Goal: Task Accomplishment & Management: Manage account settings

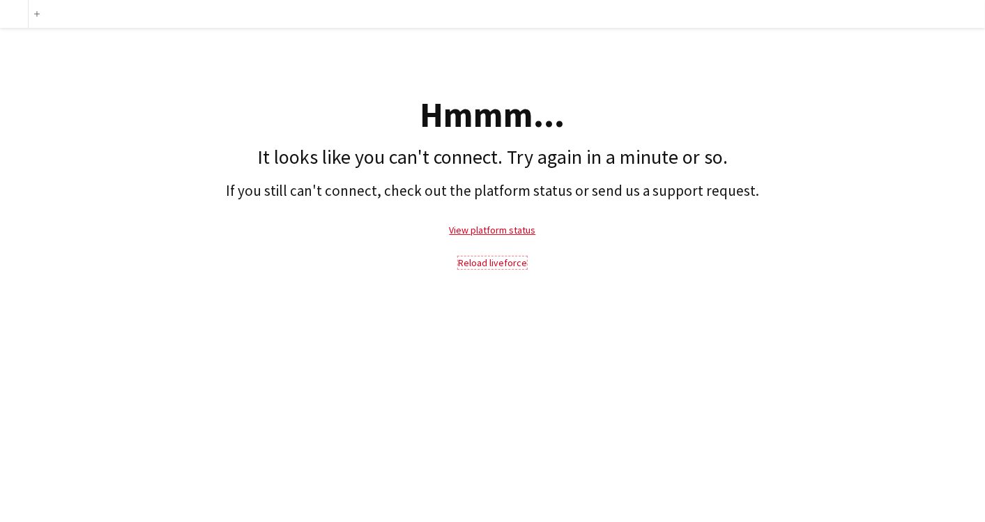
click at [493, 264] on link "Reload liveforce" at bounding box center [492, 263] width 69 height 13
click at [491, 227] on link "View platform status" at bounding box center [493, 230] width 86 height 13
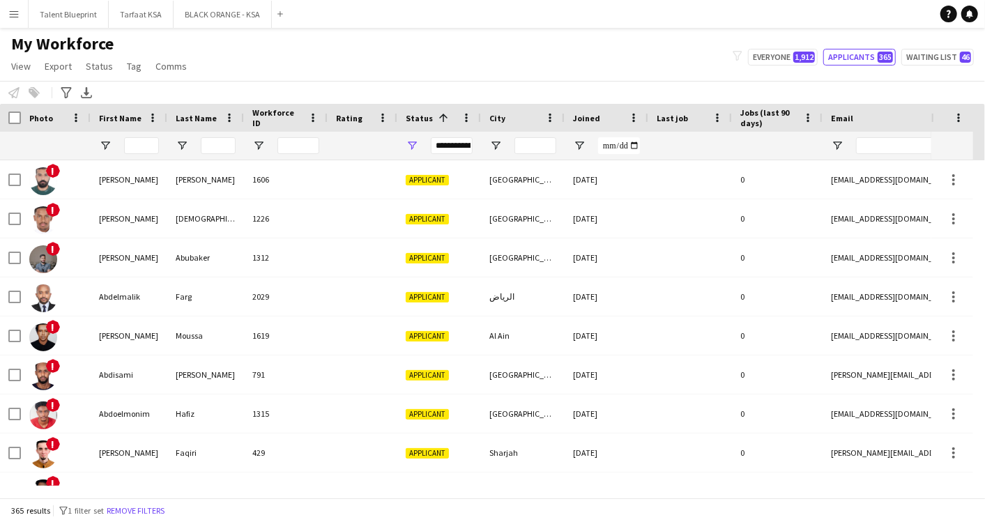
click at [10, 15] on app-icon "Menu" at bounding box center [13, 13] width 11 height 11
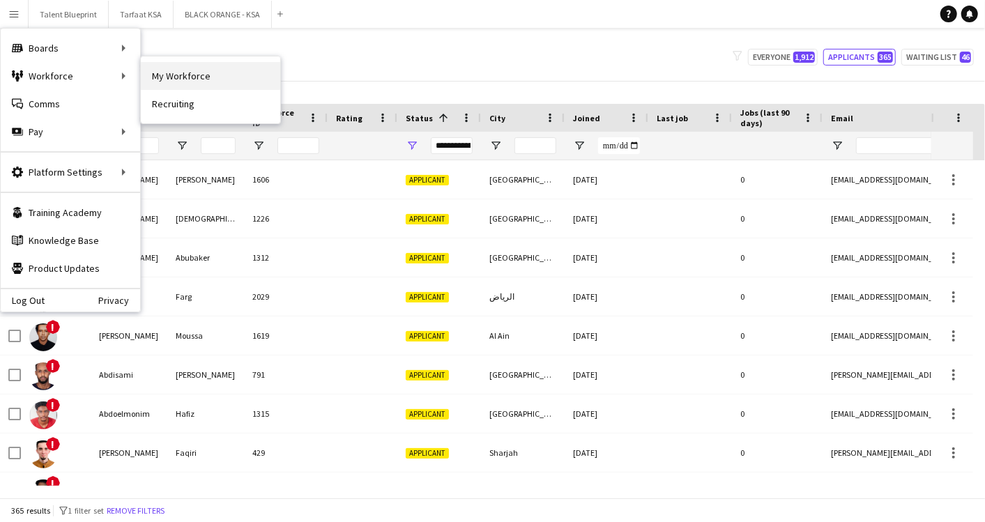
click at [188, 71] on link "My Workforce" at bounding box center [210, 76] width 139 height 28
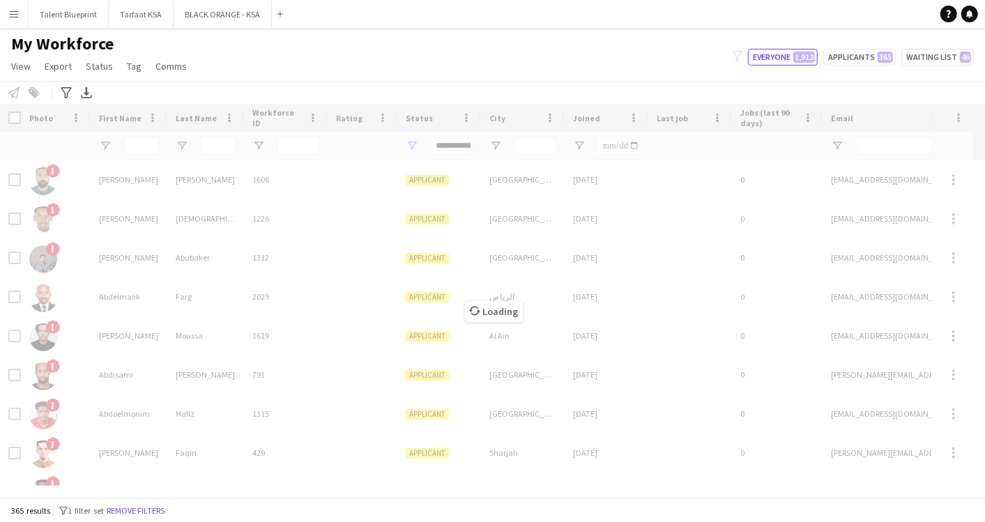
type input "**********"
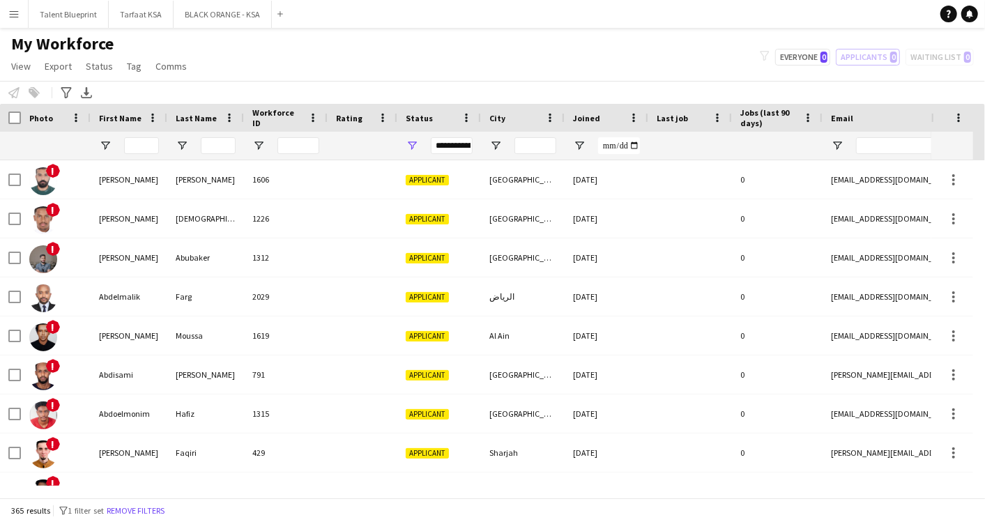
click at [15, 10] on app-icon "Menu" at bounding box center [13, 13] width 11 height 11
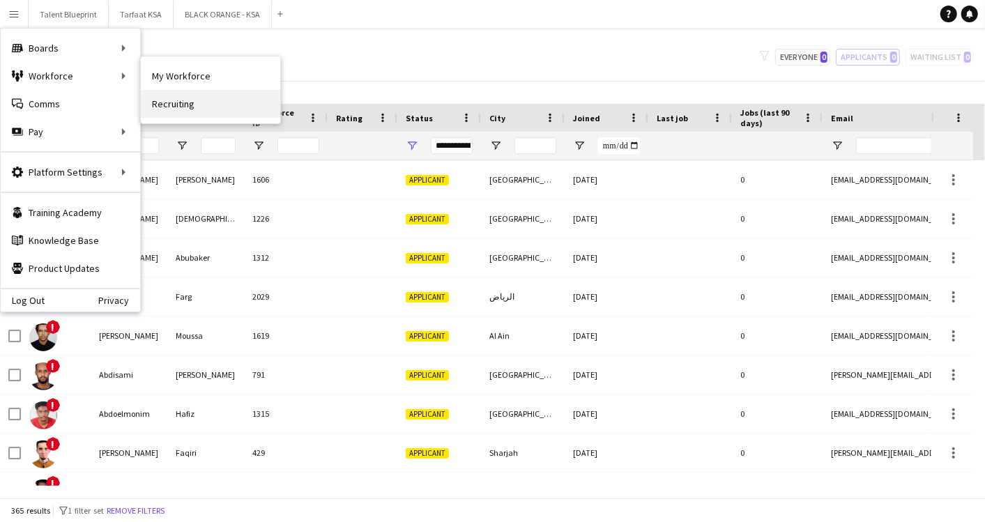
click at [167, 96] on link "Recruiting" at bounding box center [210, 104] width 139 height 28
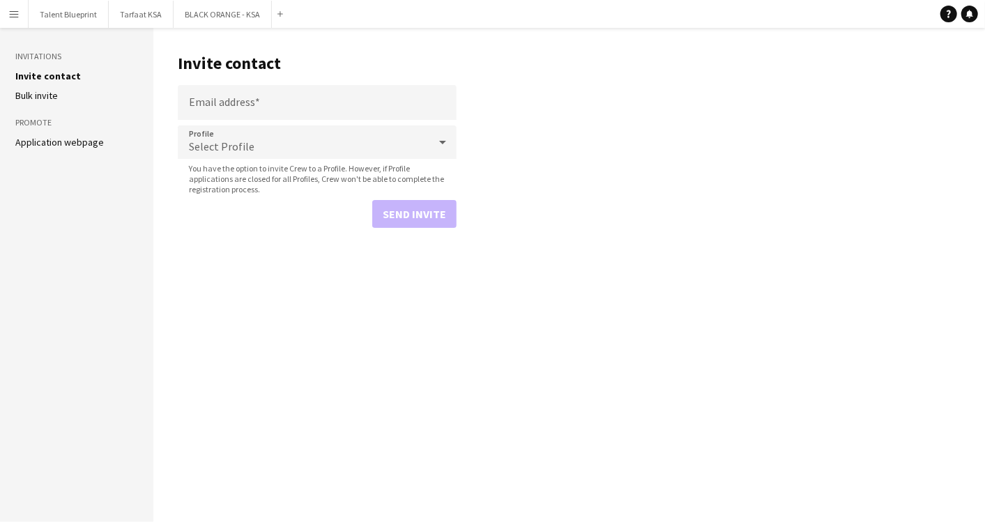
click at [18, 8] on app-icon "Menu" at bounding box center [13, 13] width 11 height 11
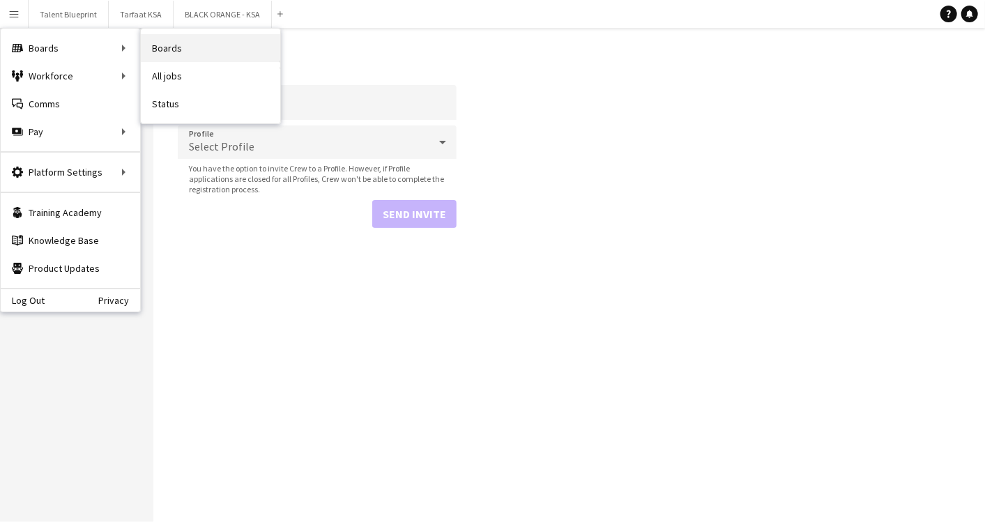
click at [153, 45] on link "Boards" at bounding box center [210, 48] width 139 height 28
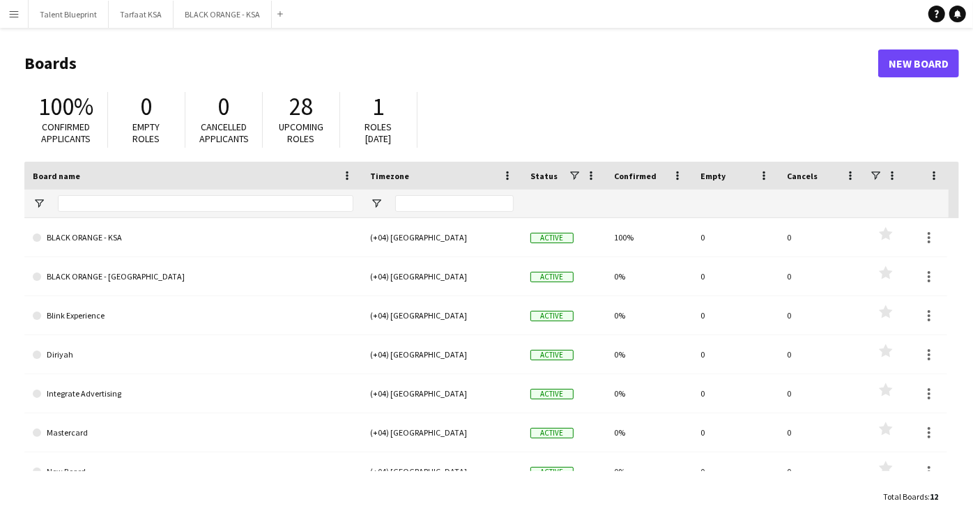
click at [18, 14] on app-icon "Menu" at bounding box center [13, 13] width 11 height 11
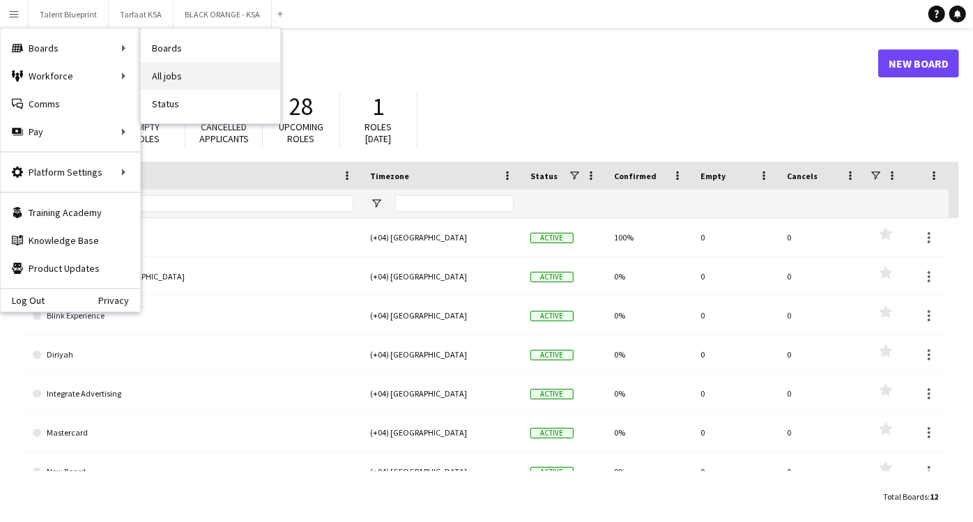
click at [181, 70] on link "All jobs" at bounding box center [210, 76] width 139 height 28
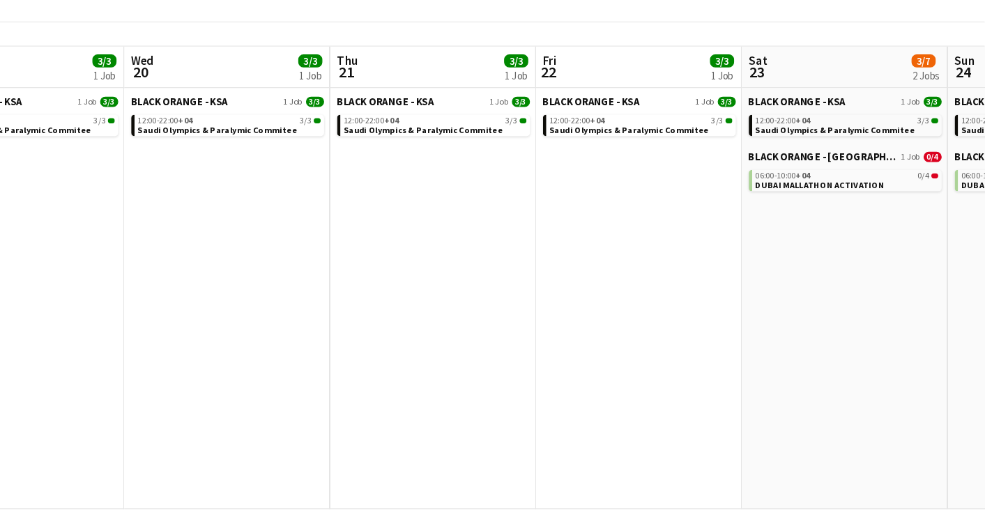
scroll to position [0, 431]
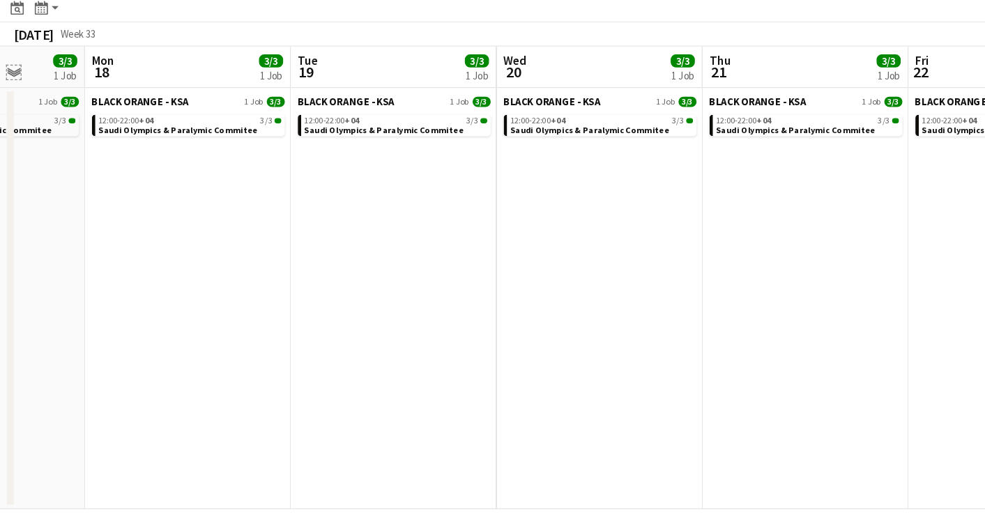
click at [12, 130] on app-icon "Expand/collapse" at bounding box center [11, 131] width 11 height 13
click at [12, 130] on app-icon "Expand/collapse" at bounding box center [9, 132] width 13 height 11
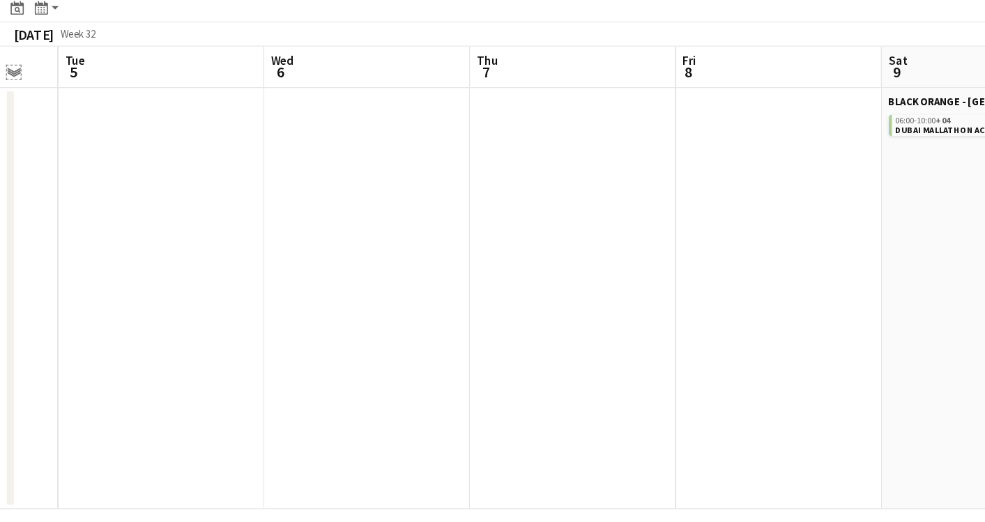
scroll to position [0, 438]
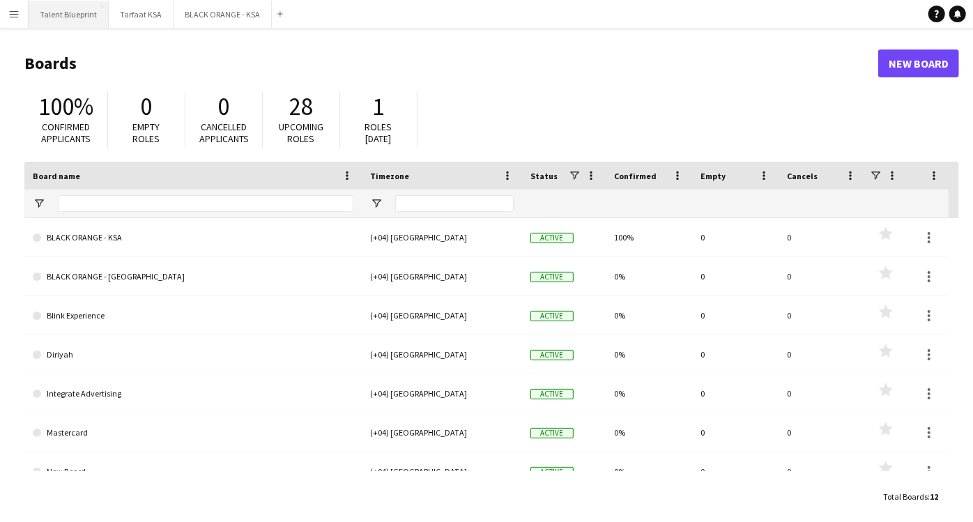
click at [56, 16] on button "Talent Blueprint Close" at bounding box center [69, 14] width 80 height 27
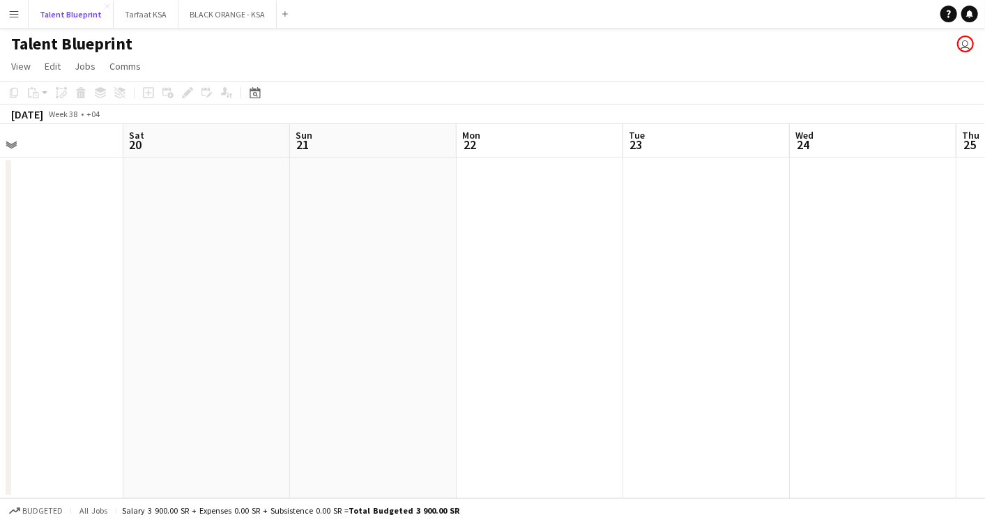
scroll to position [0, 281]
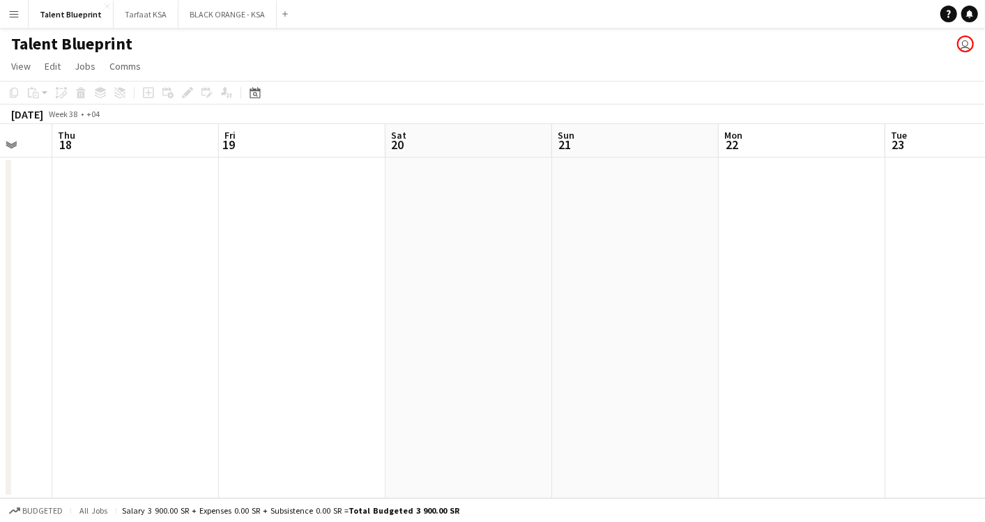
click at [298, 203] on app-date-cell at bounding box center [302, 328] width 167 height 341
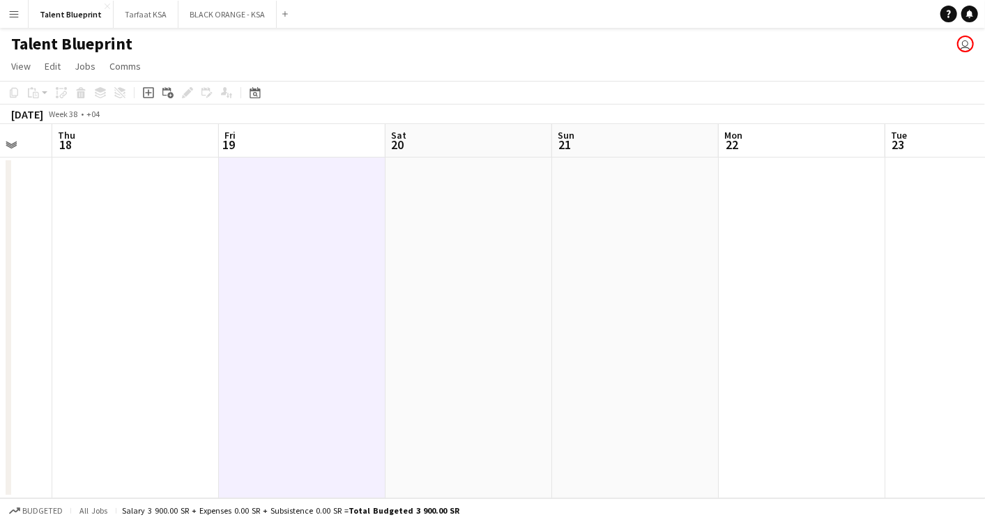
click at [160, 201] on app-date-cell at bounding box center [135, 328] width 167 height 341
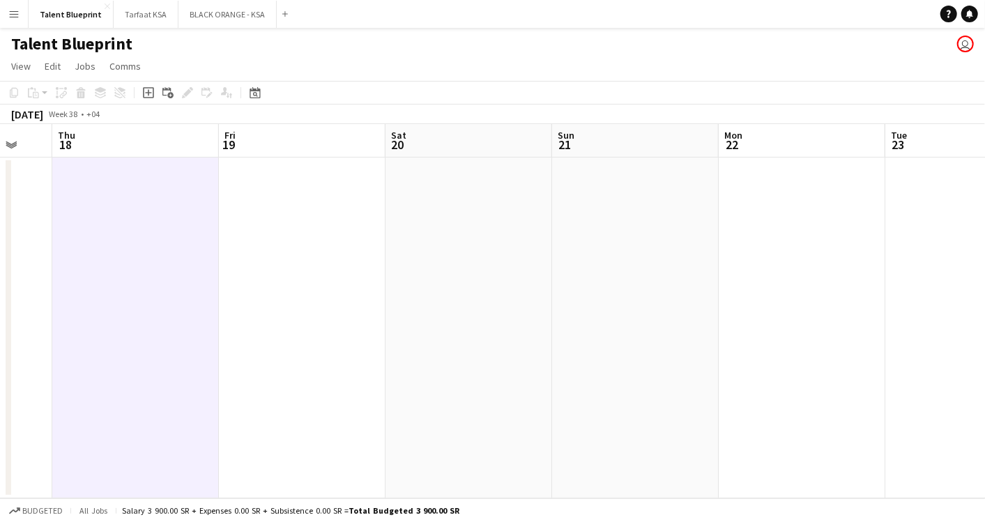
click at [87, 44] on h1 "Talent Blueprint" at bounding box center [71, 43] width 121 height 21
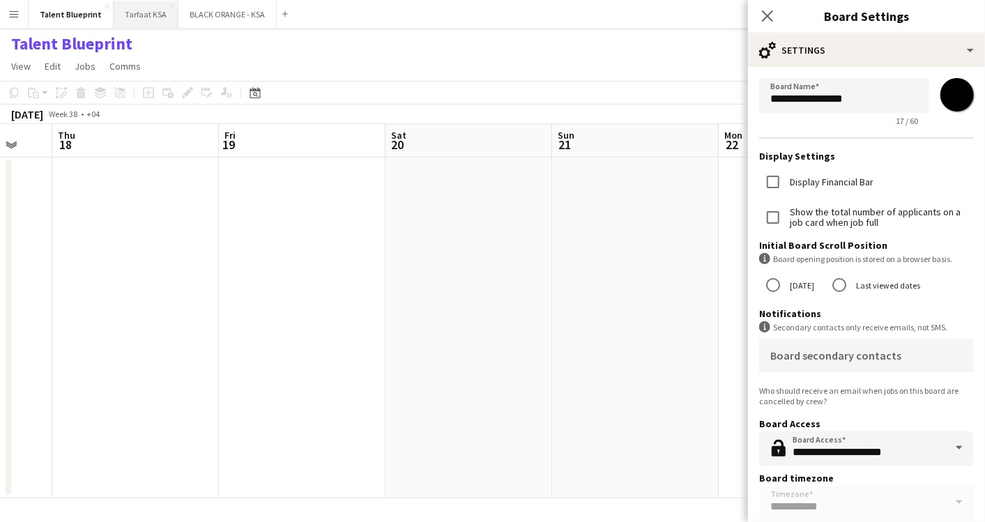
click at [134, 9] on button "Tarfaat KSA Close" at bounding box center [146, 14] width 65 height 27
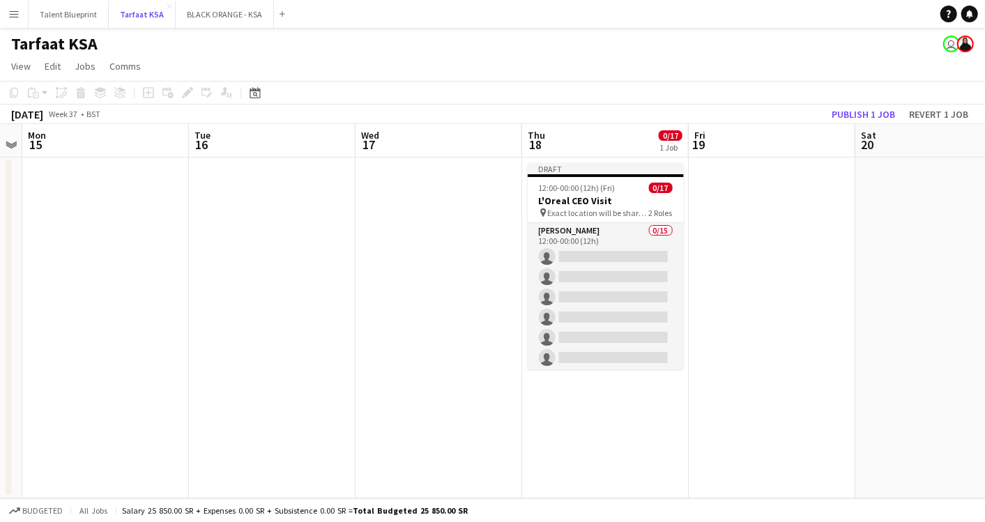
scroll to position [0, 482]
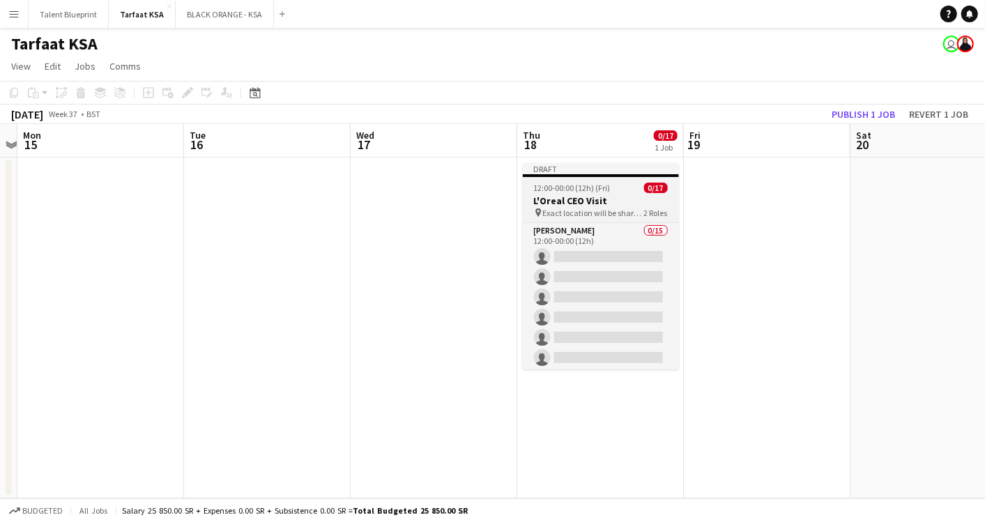
click at [621, 199] on h3 "L'Oreal CEO Visit" at bounding box center [601, 200] width 156 height 13
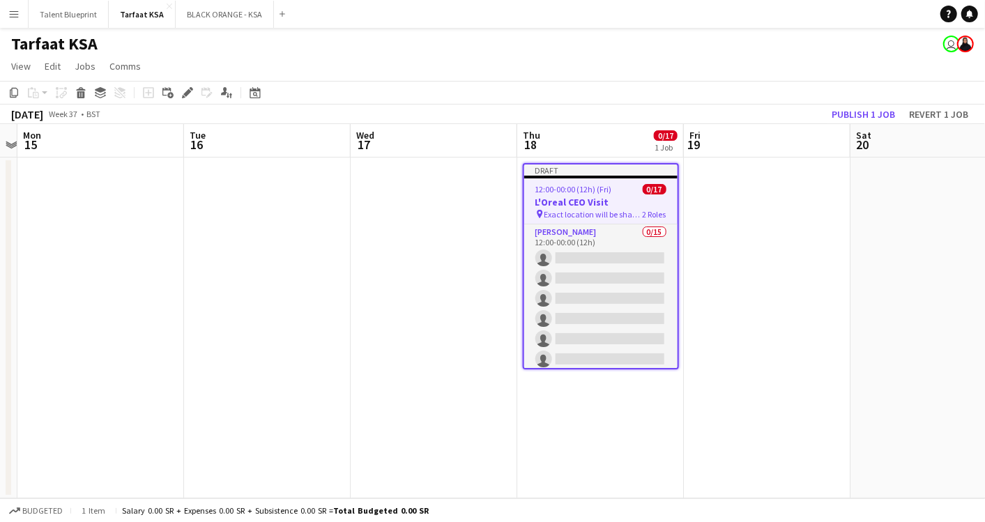
click at [745, 245] on app-date-cell at bounding box center [767, 328] width 167 height 341
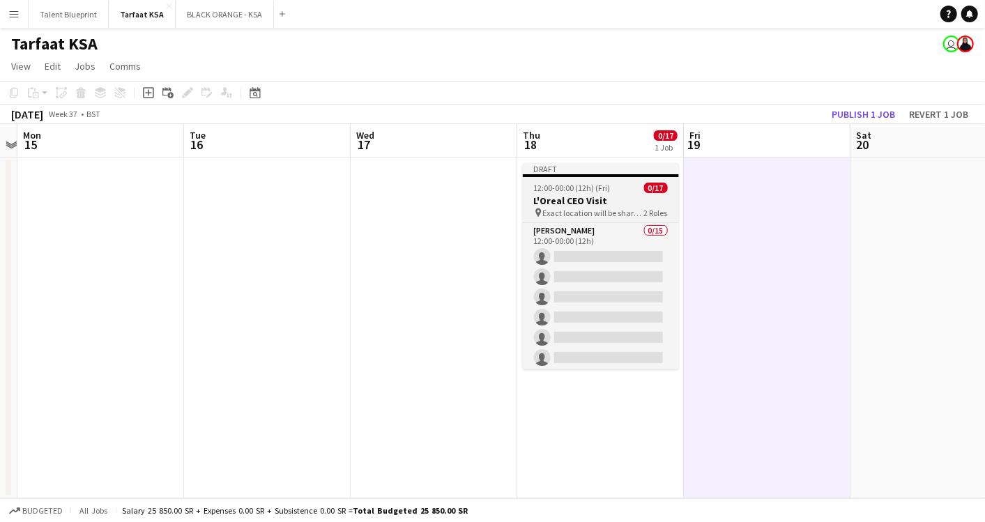
click at [602, 185] on span "12:00-00:00 (12h) (Fri)" at bounding box center [572, 188] width 77 height 10
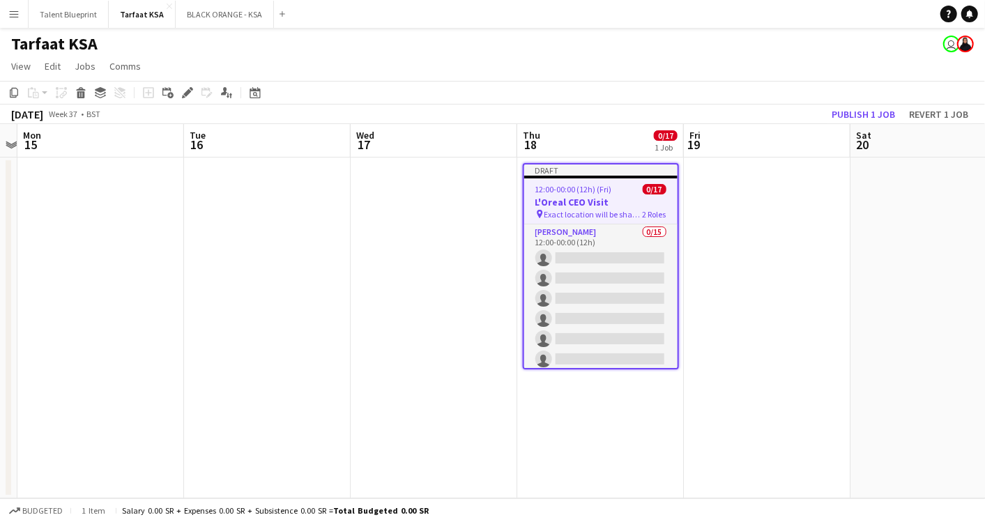
click at [602, 185] on span "12:00-00:00 (12h) (Fri)" at bounding box center [573, 189] width 77 height 10
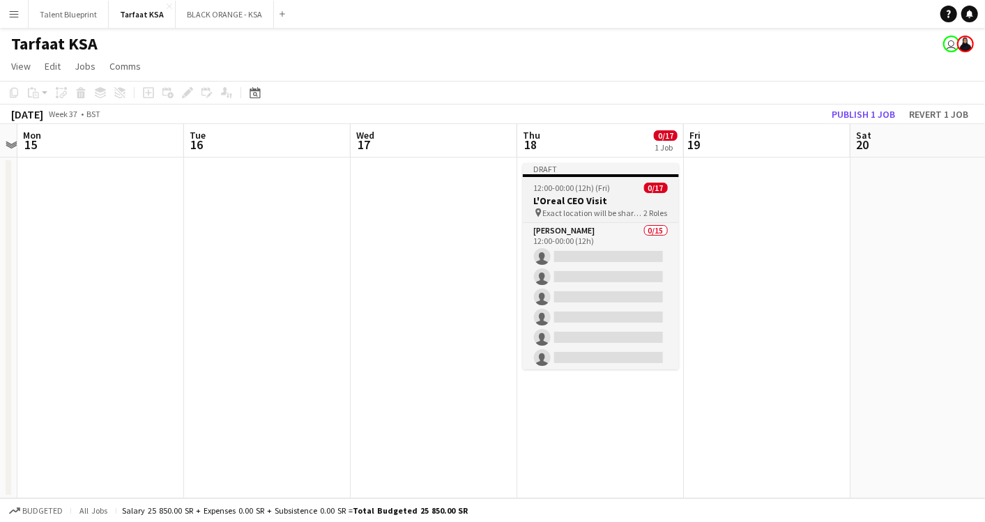
click at [602, 185] on span "12:00-00:00 (12h) (Fri)" at bounding box center [572, 188] width 77 height 10
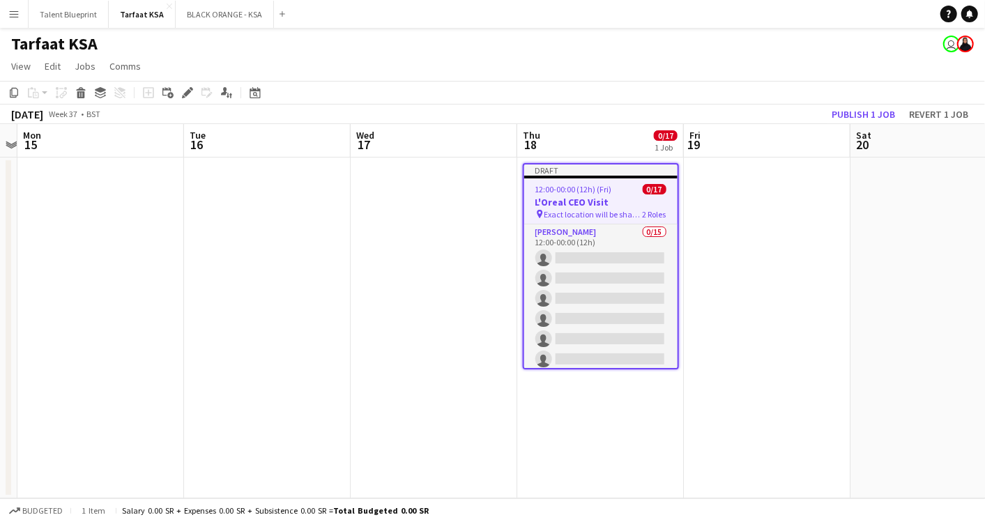
click at [602, 185] on span "12:00-00:00 (12h) (Fri)" at bounding box center [573, 189] width 77 height 10
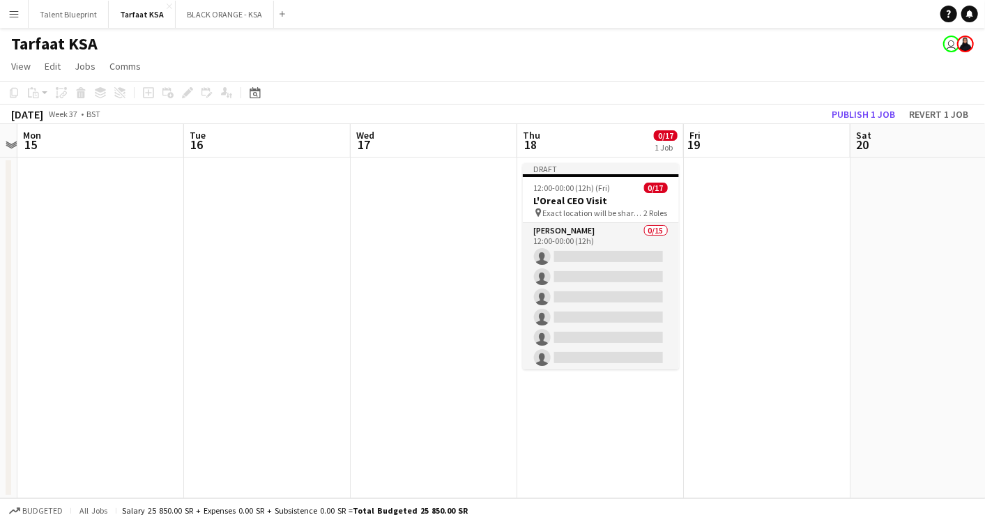
click at [797, 231] on app-date-cell at bounding box center [767, 328] width 167 height 341
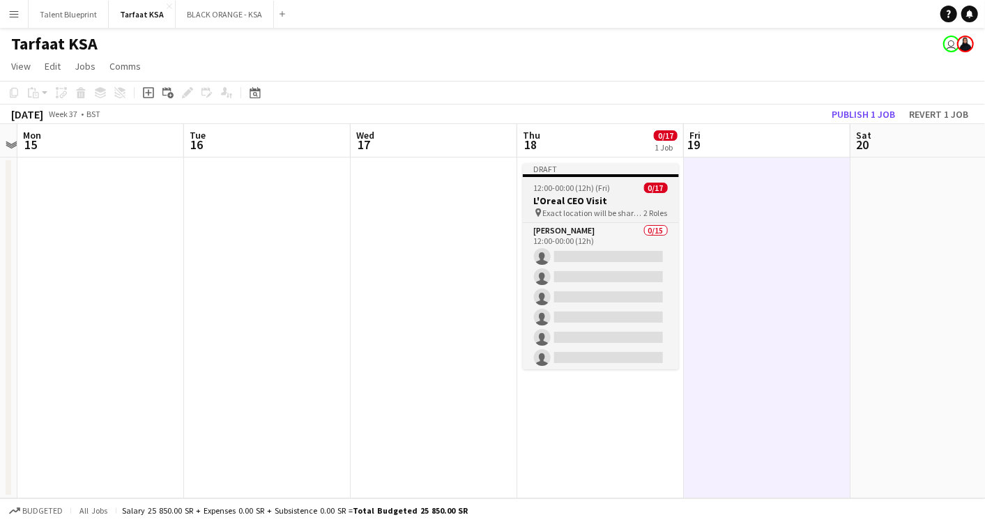
click at [606, 197] on h3 "L'Oreal CEO Visit" at bounding box center [601, 200] width 156 height 13
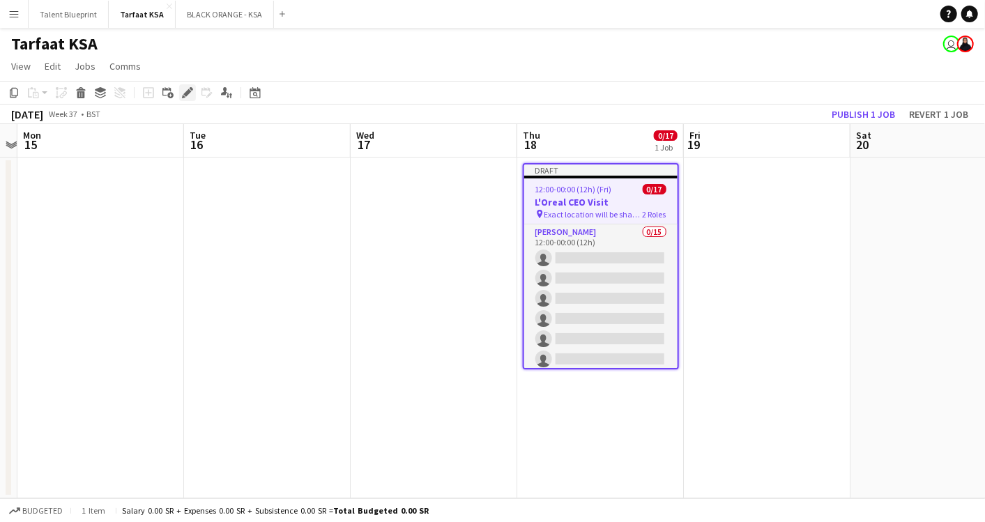
click at [187, 98] on icon "Edit" at bounding box center [187, 92] width 11 height 11
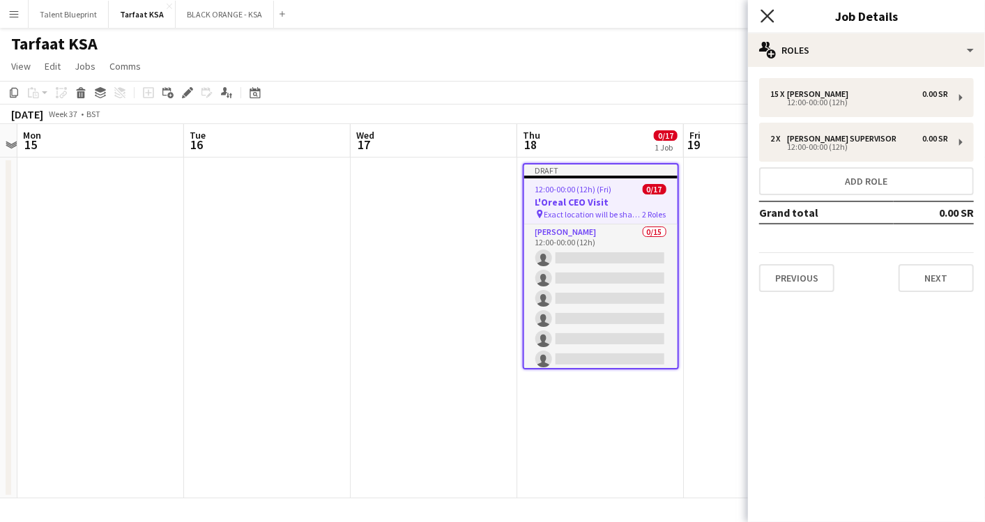
click at [769, 13] on icon "Close pop-in" at bounding box center [767, 15] width 13 height 13
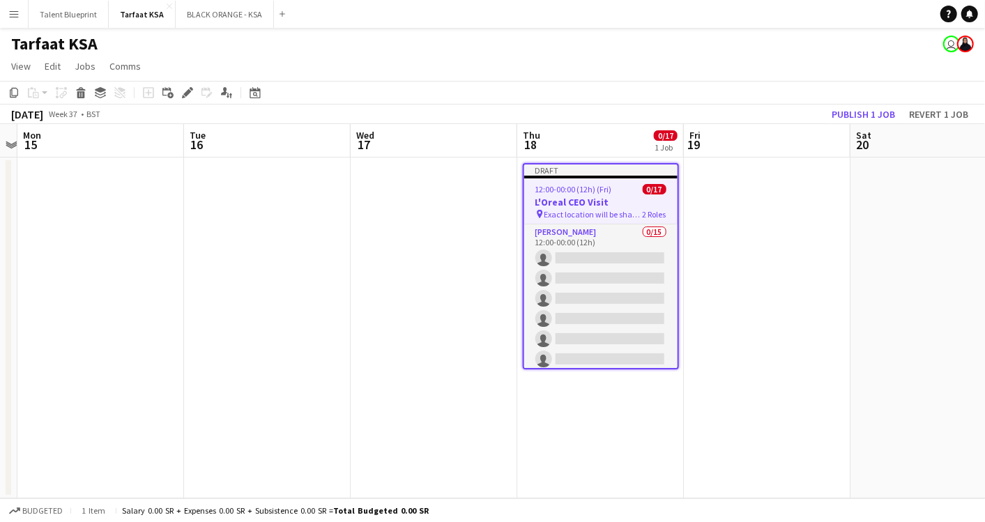
click at [636, 209] on span "Exact location will be shared later" at bounding box center [593, 214] width 98 height 10
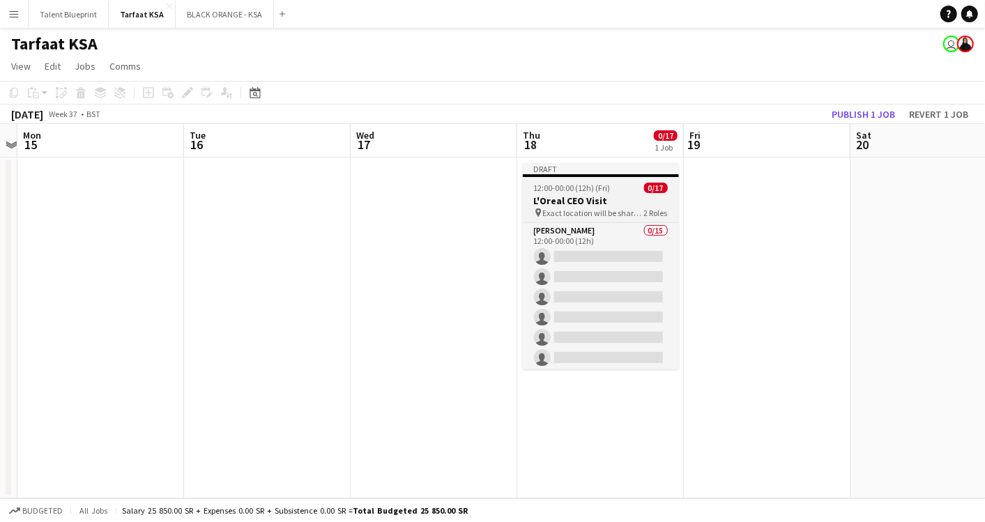
click at [612, 208] on span "Exact location will be shared later" at bounding box center [593, 213] width 101 height 10
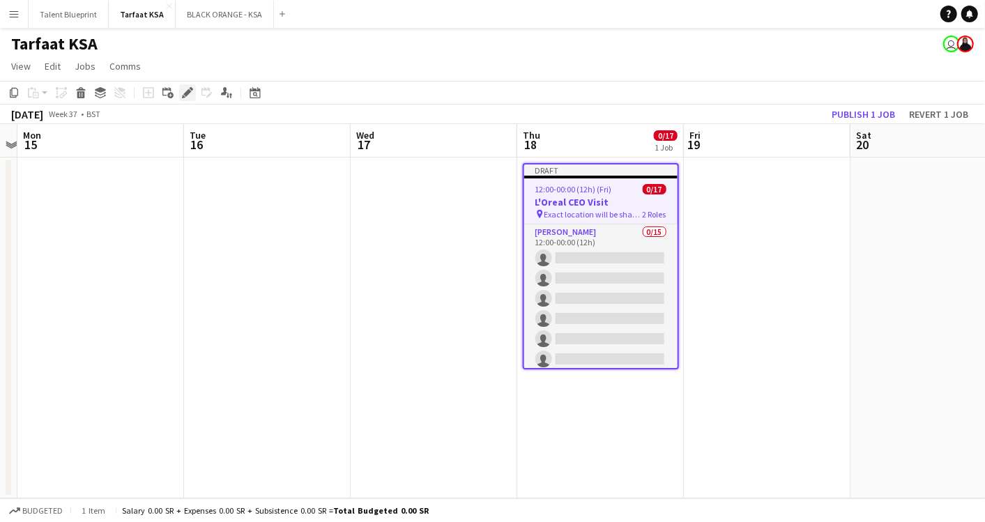
click at [186, 89] on icon "Edit" at bounding box center [187, 92] width 11 height 11
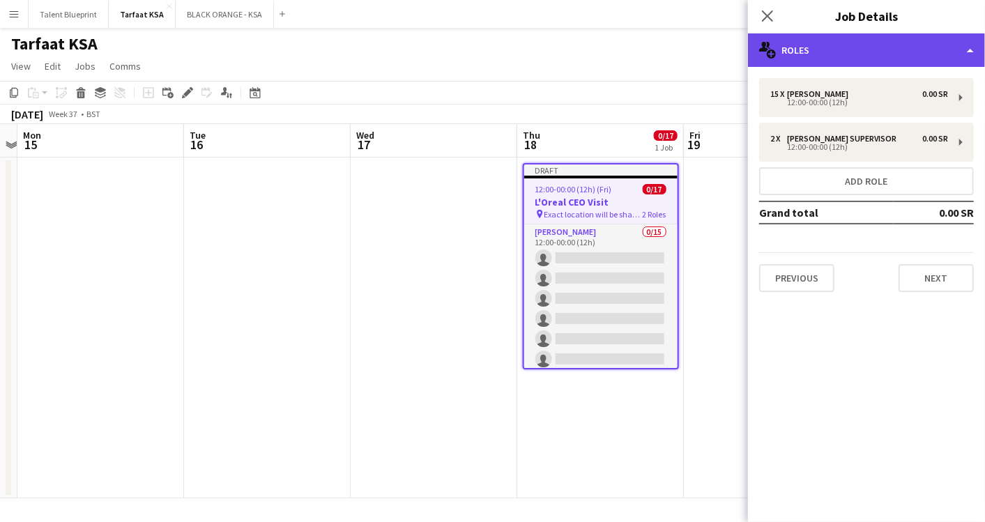
click at [908, 54] on div "multiple-users-add Roles" at bounding box center [866, 49] width 237 height 33
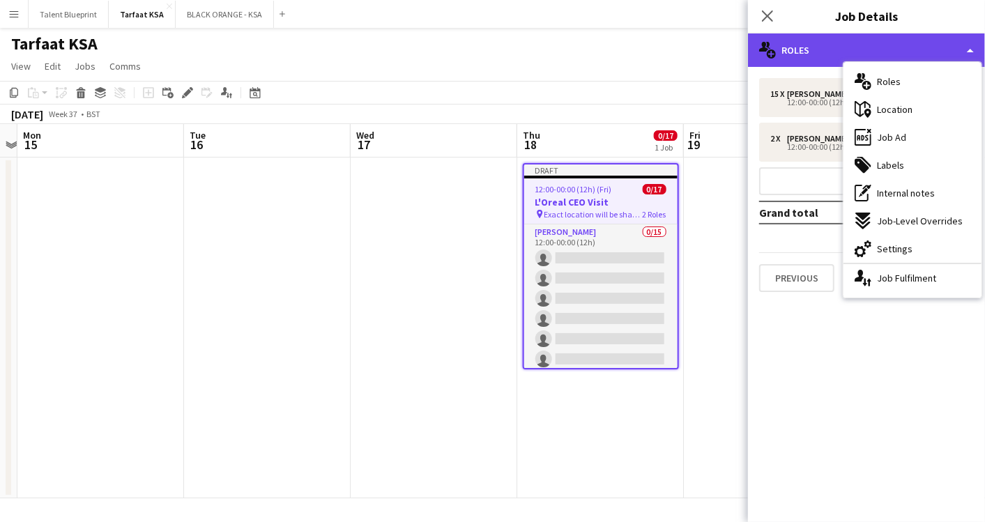
click at [952, 39] on div "multiple-users-add Roles" at bounding box center [866, 49] width 237 height 33
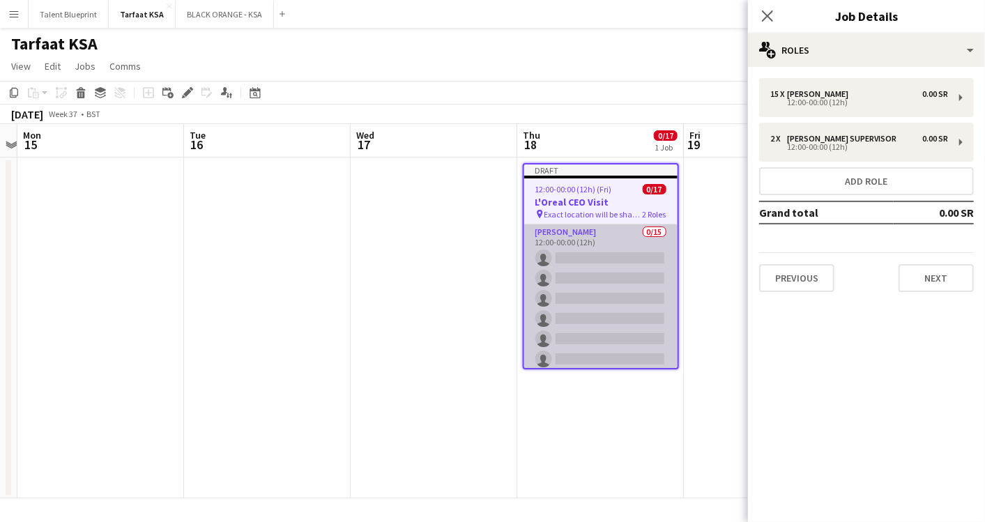
click at [542, 255] on app-card-role "[PERSON_NAME] 0/15 12:00-00:00 (12h) single-neutral-actions single-neutral-acti…" at bounding box center [600, 389] width 153 height 330
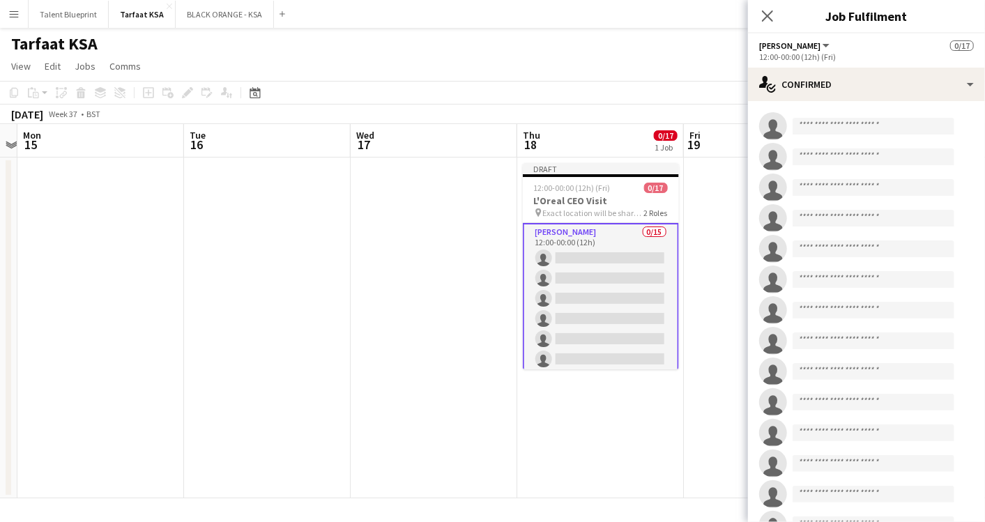
scroll to position [1, 0]
click at [788, 43] on button "[PERSON_NAME]" at bounding box center [795, 45] width 72 height 10
click at [835, 124] on input at bounding box center [874, 125] width 162 height 17
click at [763, 14] on icon "Close pop-in" at bounding box center [767, 15] width 13 height 13
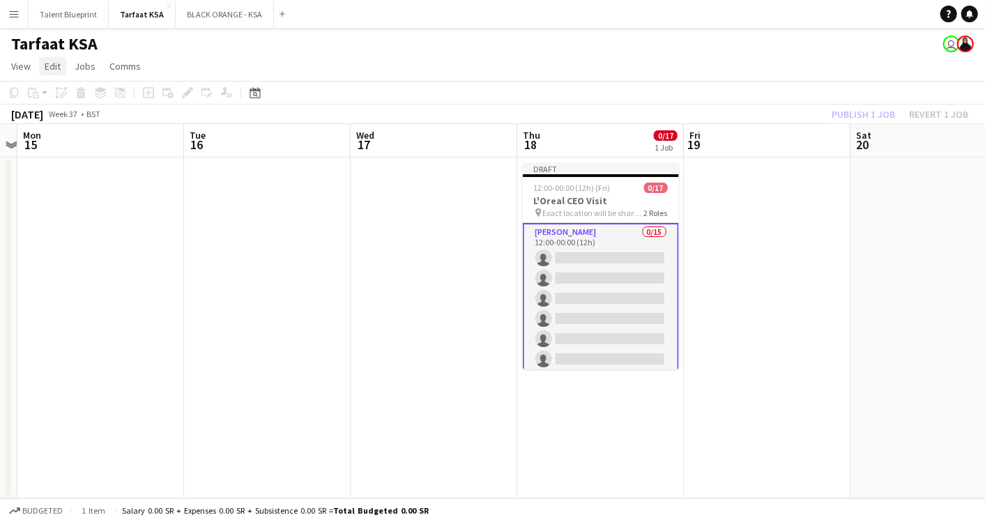
click at [56, 65] on span "Edit" at bounding box center [53, 66] width 16 height 13
click at [563, 193] on span "12:00-00:00 (12h) (Fri)" at bounding box center [572, 188] width 77 height 10
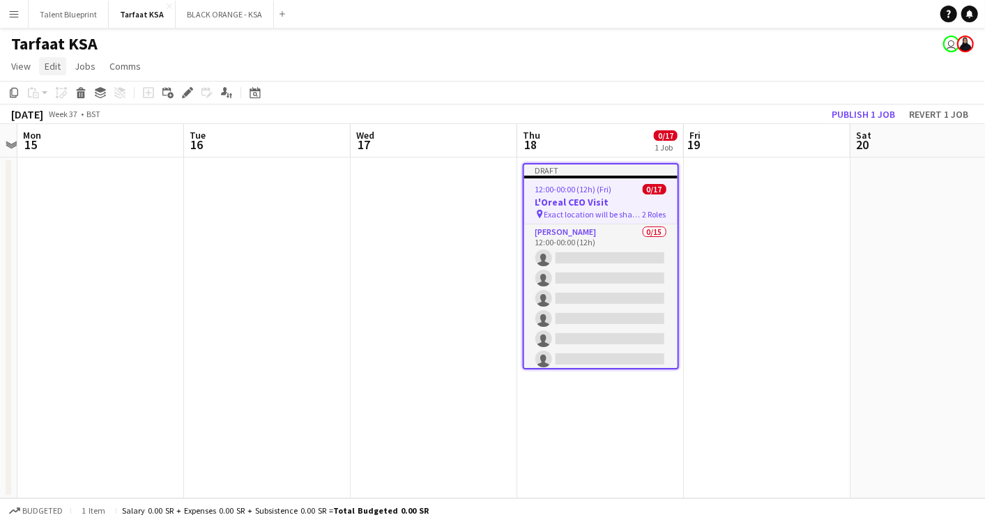
click at [54, 68] on span "Edit" at bounding box center [53, 66] width 16 height 13
click at [613, 201] on h3 "L'Oreal CEO Visit" at bounding box center [600, 202] width 153 height 13
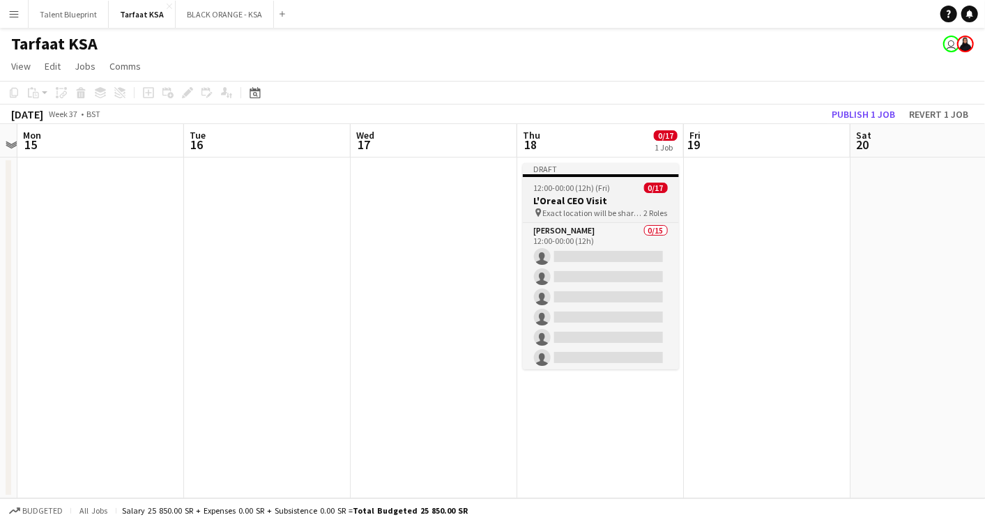
click at [613, 201] on h3 "L'Oreal CEO Visit" at bounding box center [601, 200] width 156 height 13
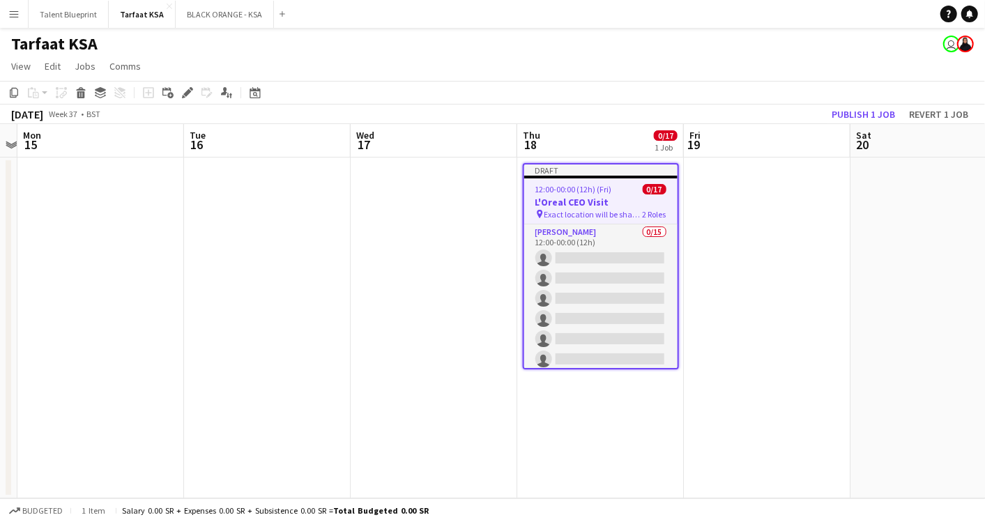
click at [613, 201] on h3 "L'Oreal CEO Visit" at bounding box center [600, 202] width 153 height 13
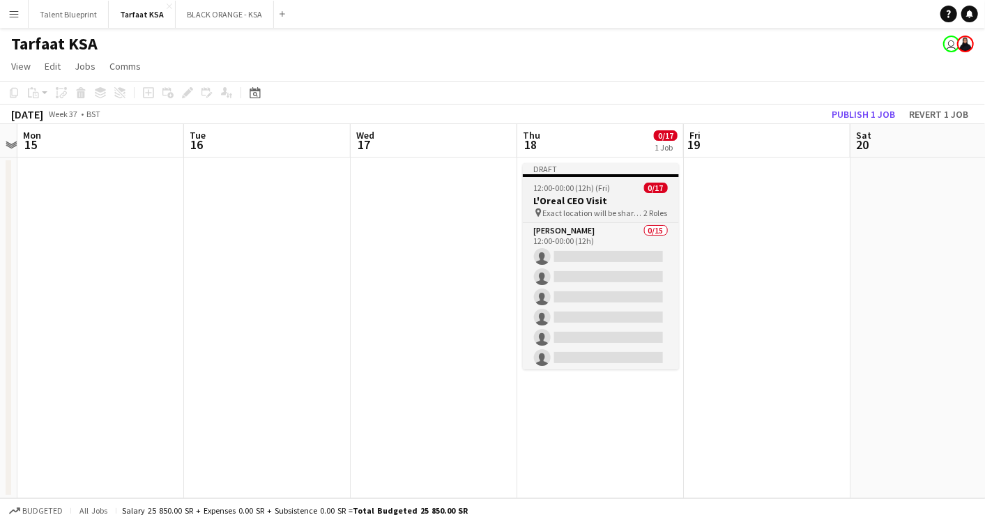
click at [613, 201] on h3 "L'Oreal CEO Visit" at bounding box center [601, 200] width 156 height 13
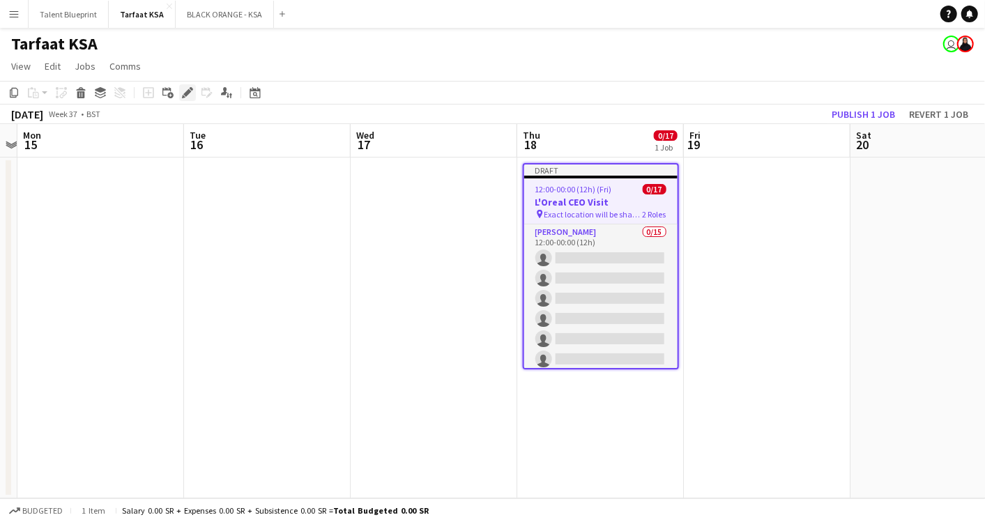
click at [185, 91] on icon "Edit" at bounding box center [187, 92] width 11 height 11
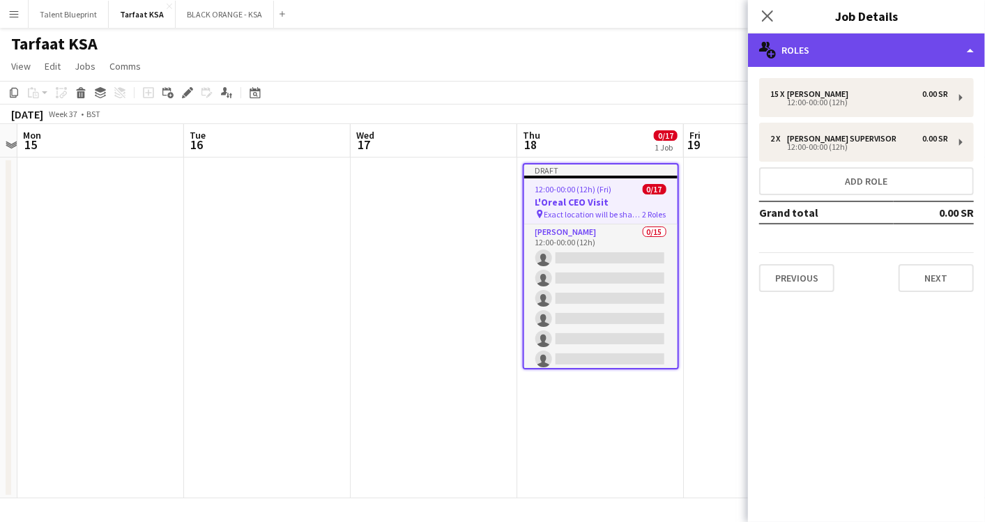
click at [972, 49] on div "multiple-users-add Roles" at bounding box center [866, 49] width 237 height 33
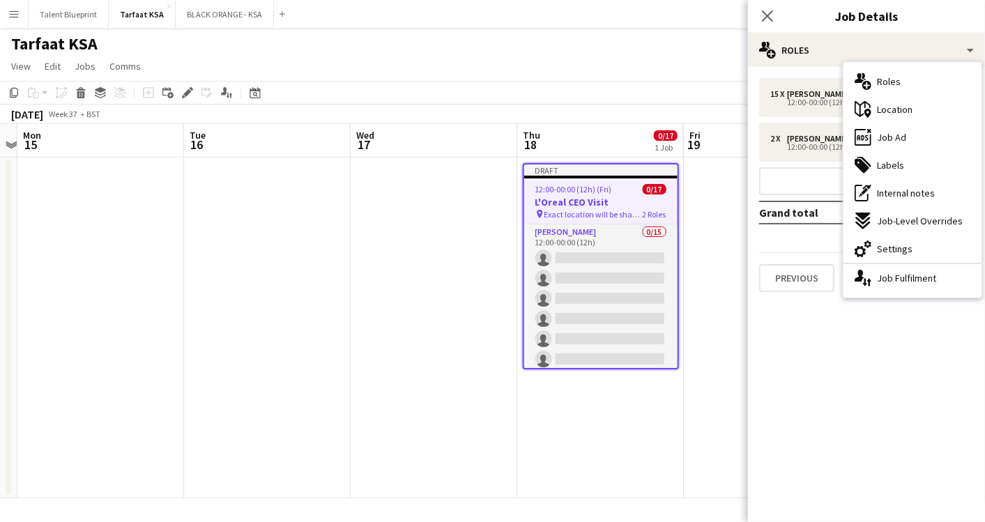
drag, startPoint x: 973, startPoint y: 49, endPoint x: 944, endPoint y: 31, distance: 34.4
click at [944, 31] on div "Close pop-in Job Details" at bounding box center [866, 16] width 237 height 33
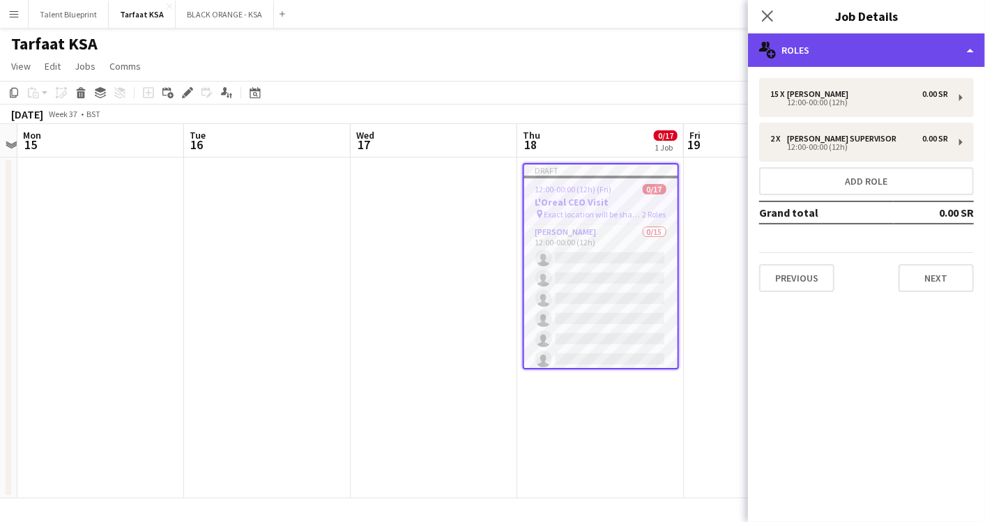
click at [975, 54] on div "multiple-users-add Roles" at bounding box center [866, 49] width 237 height 33
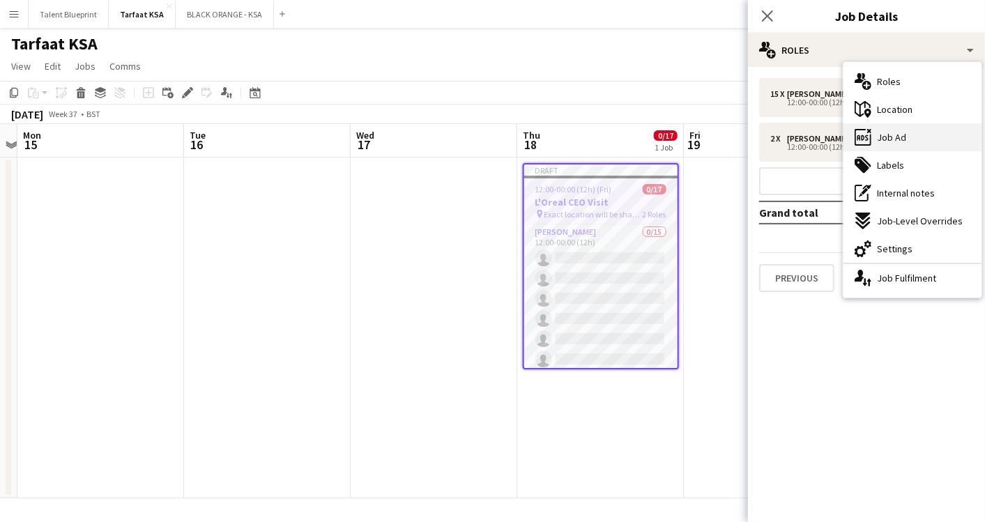
click at [944, 140] on div "ads-window Job Ad" at bounding box center [913, 137] width 138 height 28
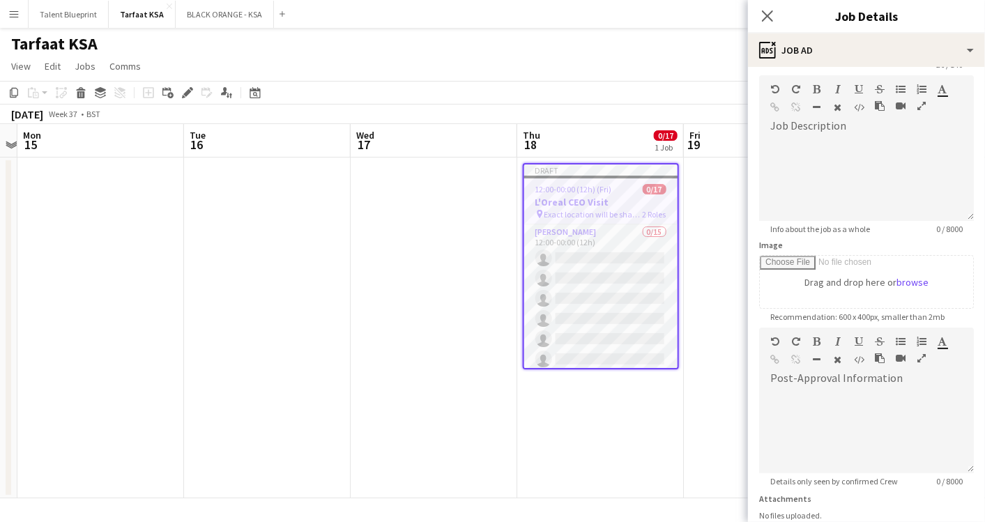
scroll to position [52, 0]
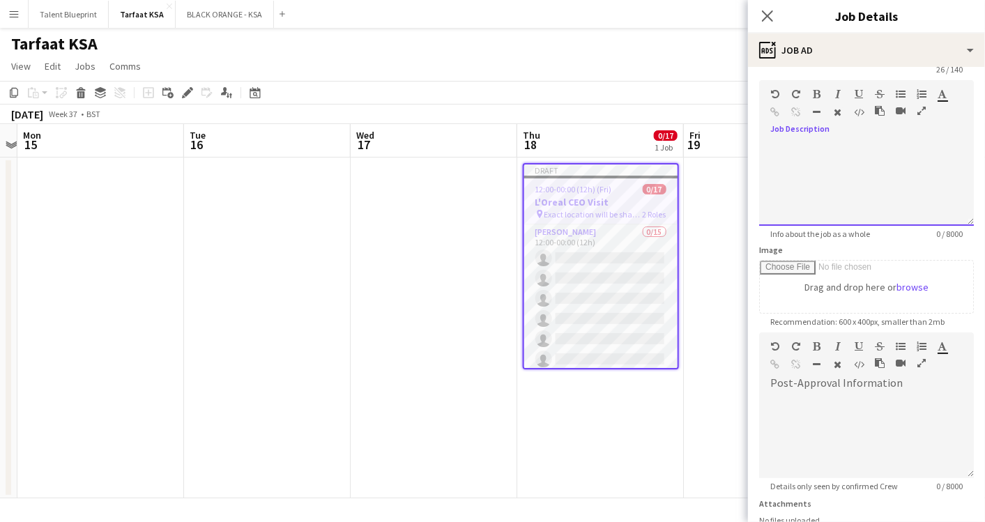
click at [816, 161] on div at bounding box center [866, 184] width 215 height 84
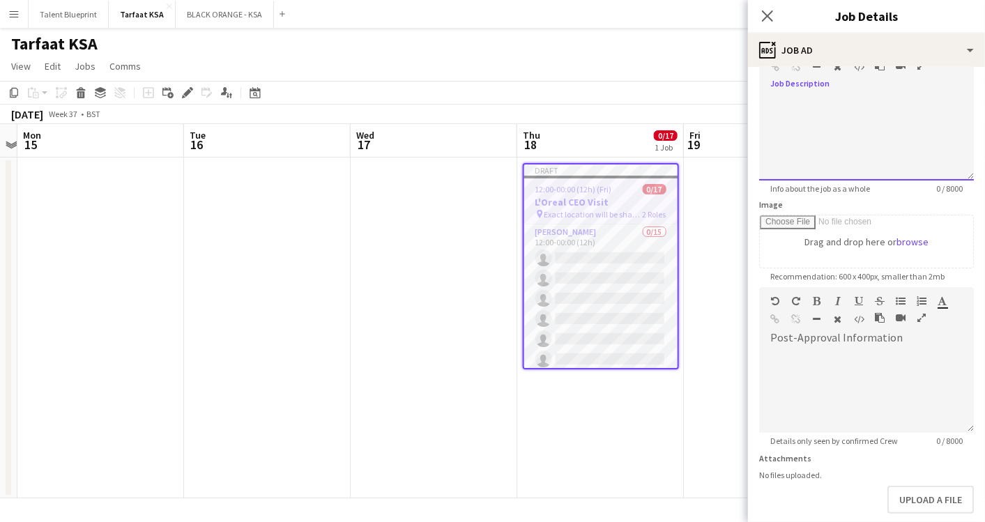
scroll to position [98, 0]
click at [895, 336] on div "default Heading 1 Heading 2 Heading 3 Heading 4 Heading 5 Heading 6 Heading 7 P…" at bounding box center [866, 313] width 215 height 52
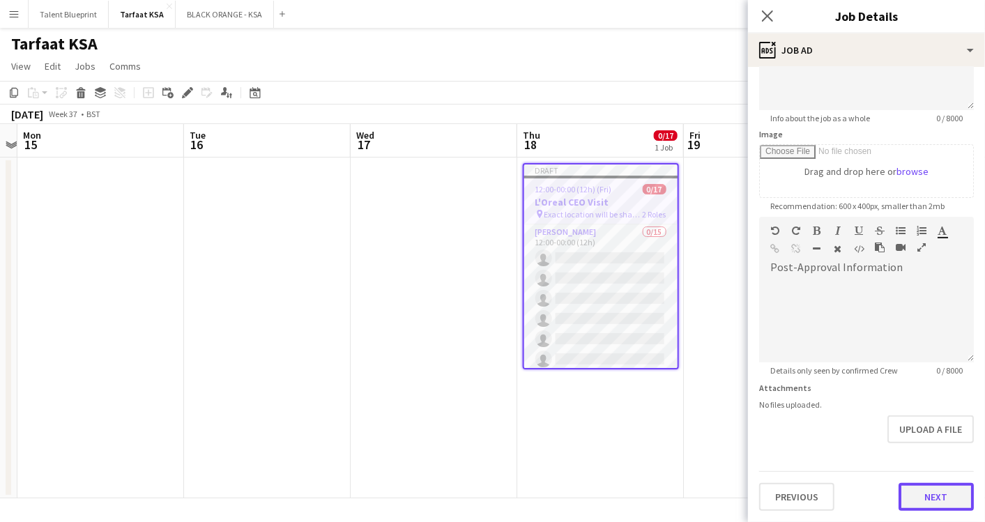
scroll to position [165, 0]
click at [920, 442] on form "**********" at bounding box center [866, 213] width 237 height 600
click at [903, 491] on button "Next" at bounding box center [936, 499] width 75 height 28
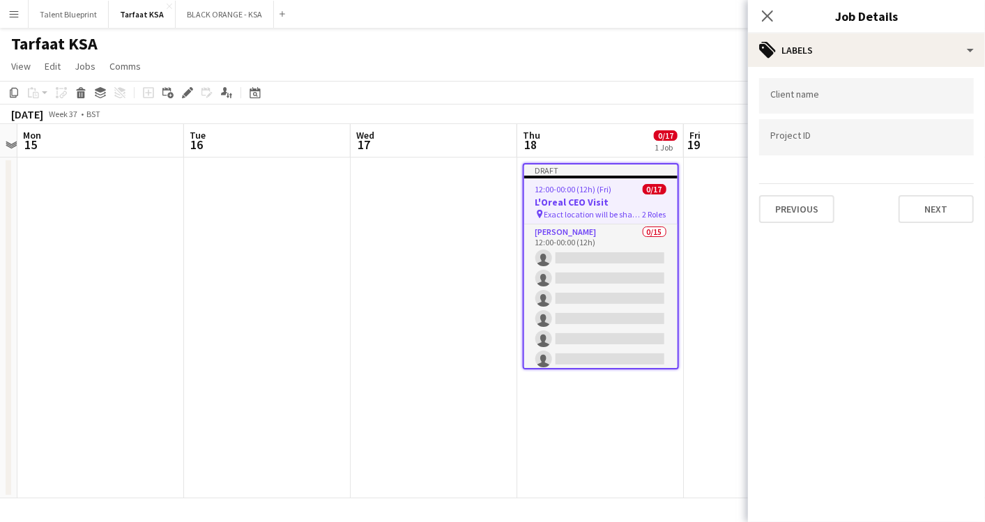
scroll to position [0, 0]
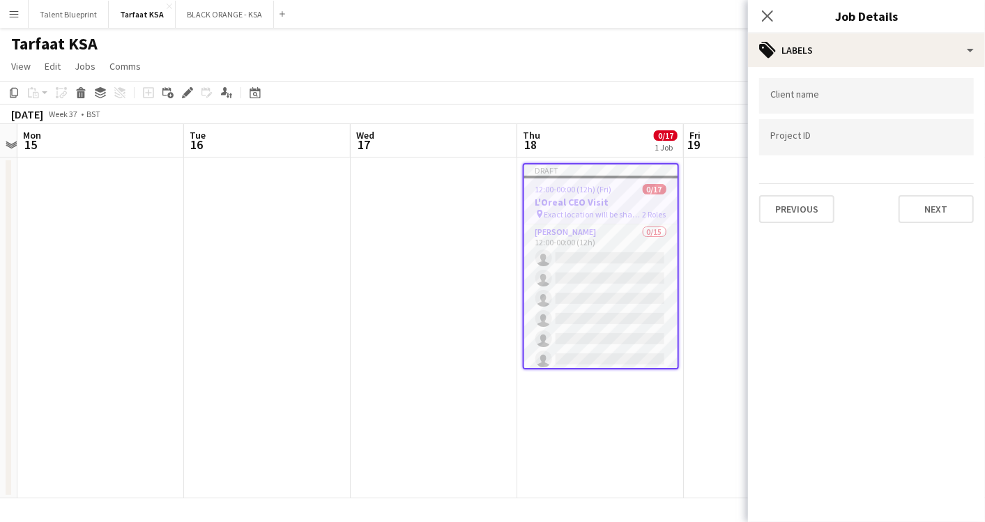
click at [827, 140] on input "Type to search project ID labels..." at bounding box center [866, 137] width 192 height 13
click at [936, 211] on button "Next" at bounding box center [936, 209] width 75 height 28
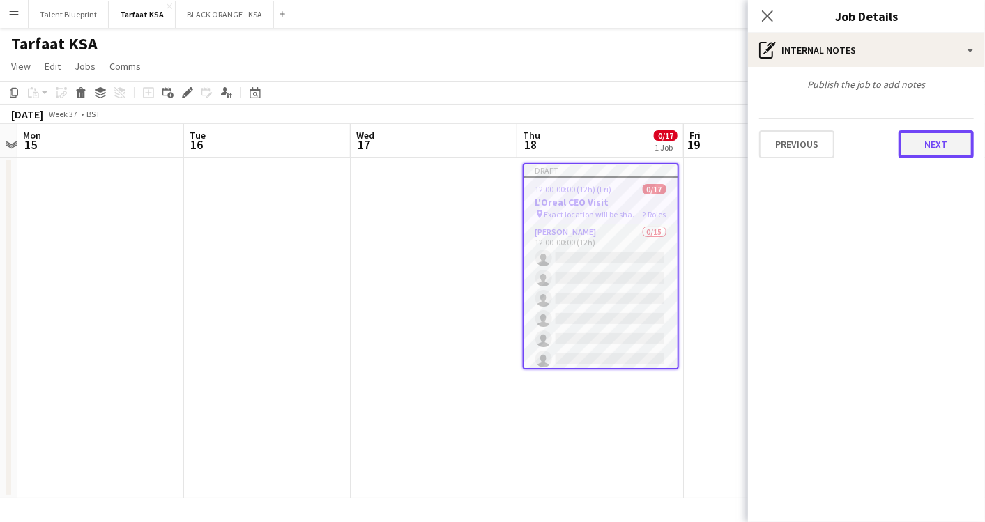
click at [924, 145] on button "Next" at bounding box center [936, 144] width 75 height 28
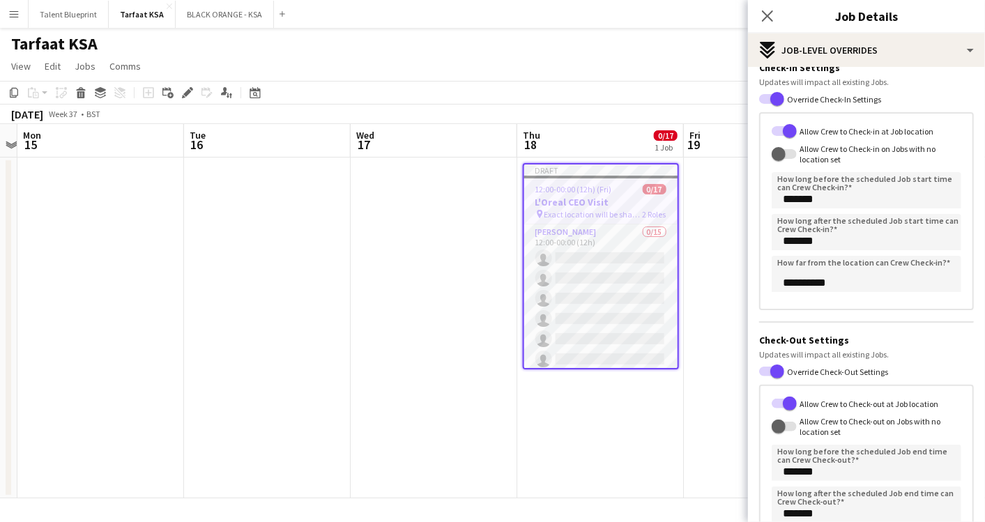
scroll to position [63, 0]
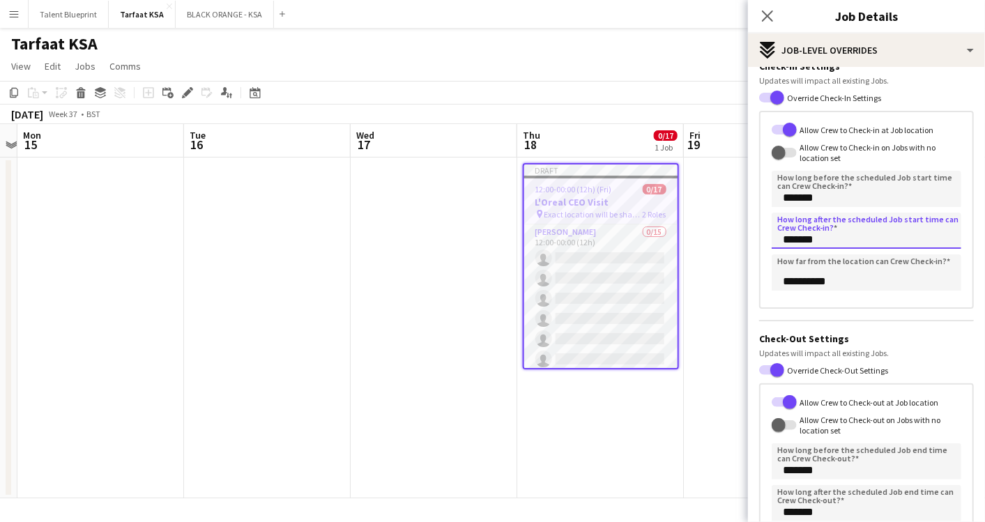
click at [840, 240] on input "*******" at bounding box center [867, 231] width 190 height 36
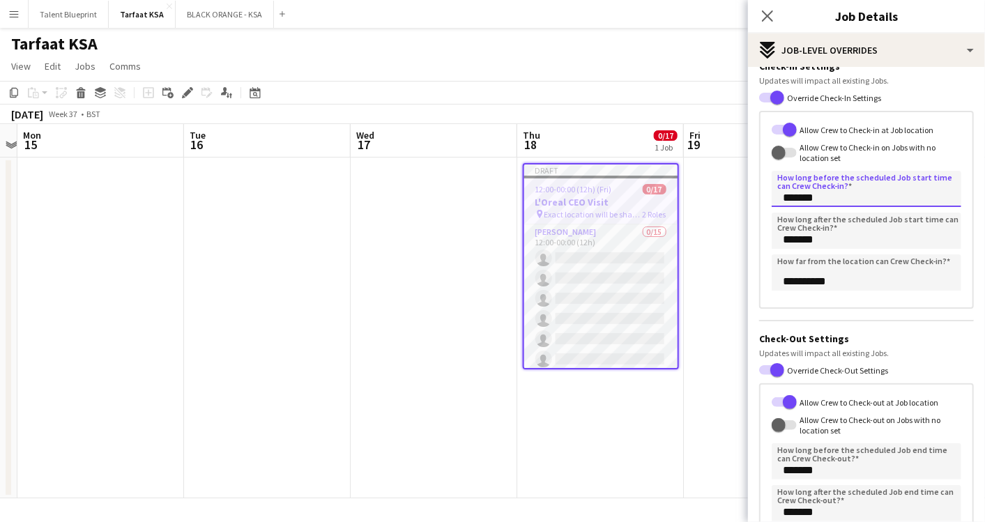
click at [823, 201] on input "*******" at bounding box center [867, 189] width 190 height 36
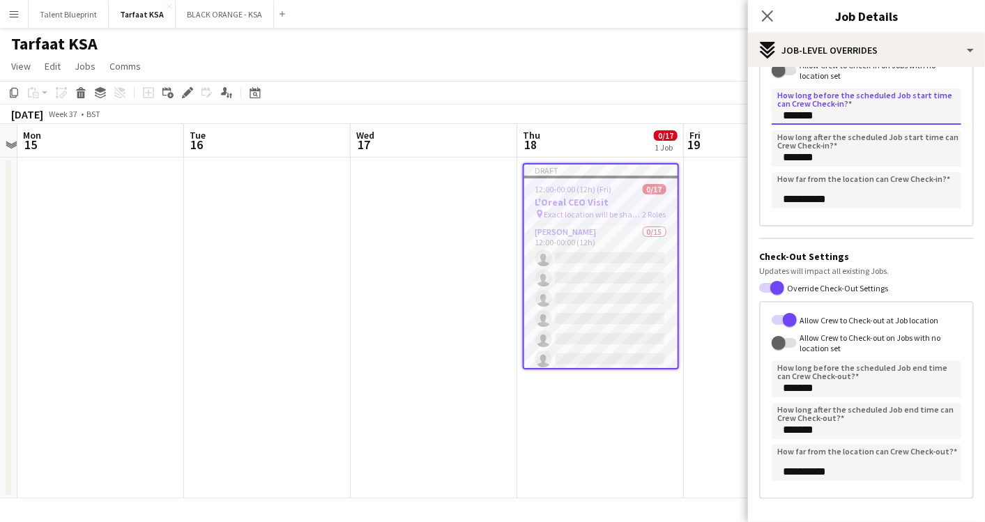
scroll to position [145, 0]
drag, startPoint x: 850, startPoint y: 275, endPoint x: 846, endPoint y: 282, distance: 7.9
click at [846, 283] on label "Override Check-Out Settings" at bounding box center [836, 288] width 104 height 10
click at [784, 283] on button "Override Check-Out Settings" at bounding box center [771, 288] width 25 height 10
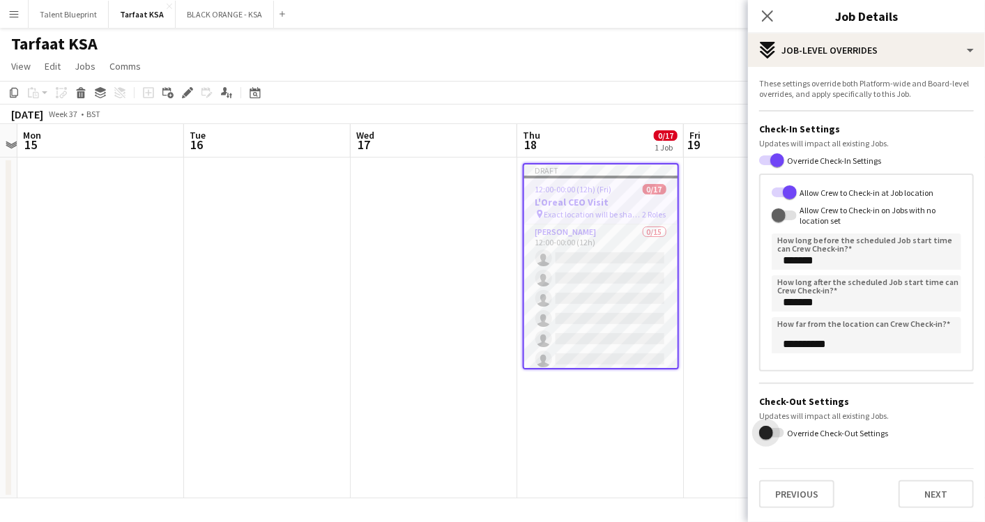
click at [774, 426] on span "button" at bounding box center [766, 433] width 28 height 28
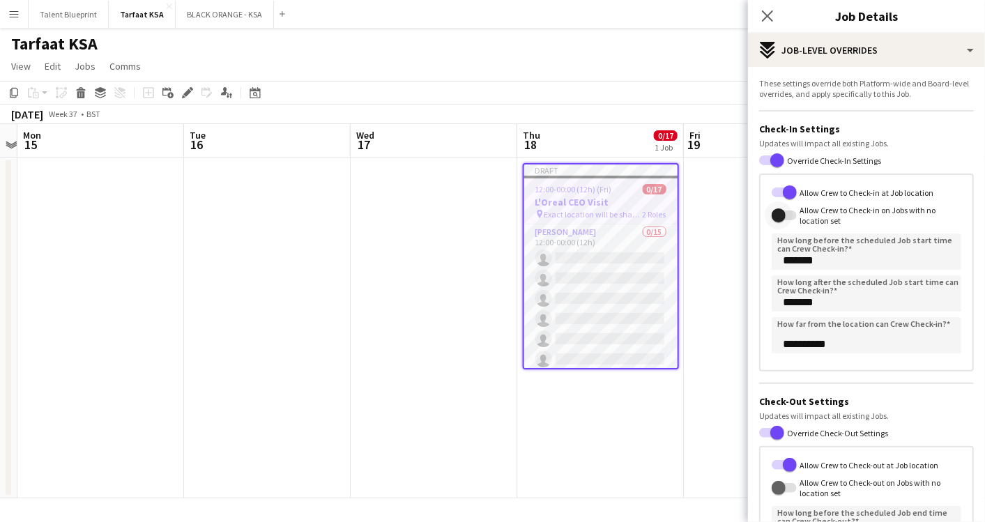
click at [784, 211] on span "button" at bounding box center [779, 215] width 14 height 14
click at [784, 211] on span "button" at bounding box center [790, 215] width 14 height 14
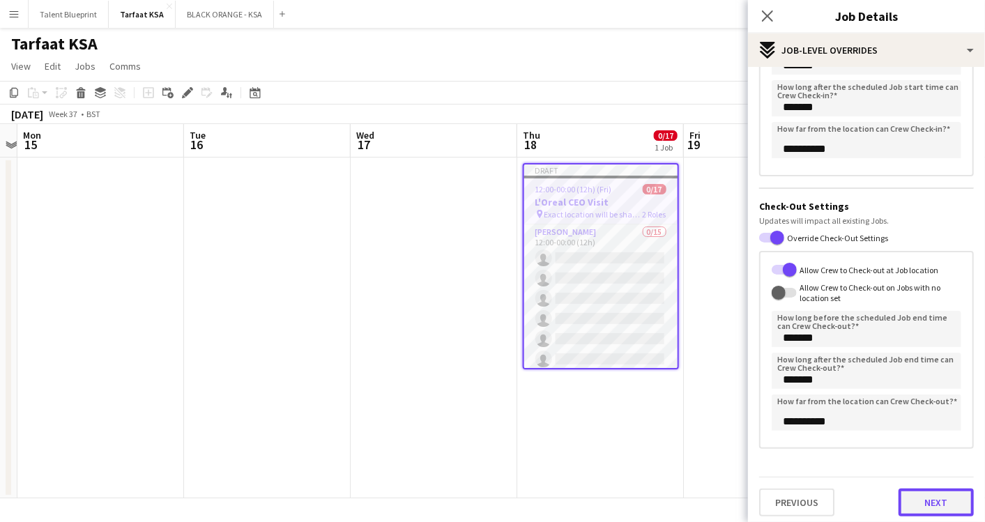
click at [916, 496] on button "Next" at bounding box center [936, 503] width 75 height 28
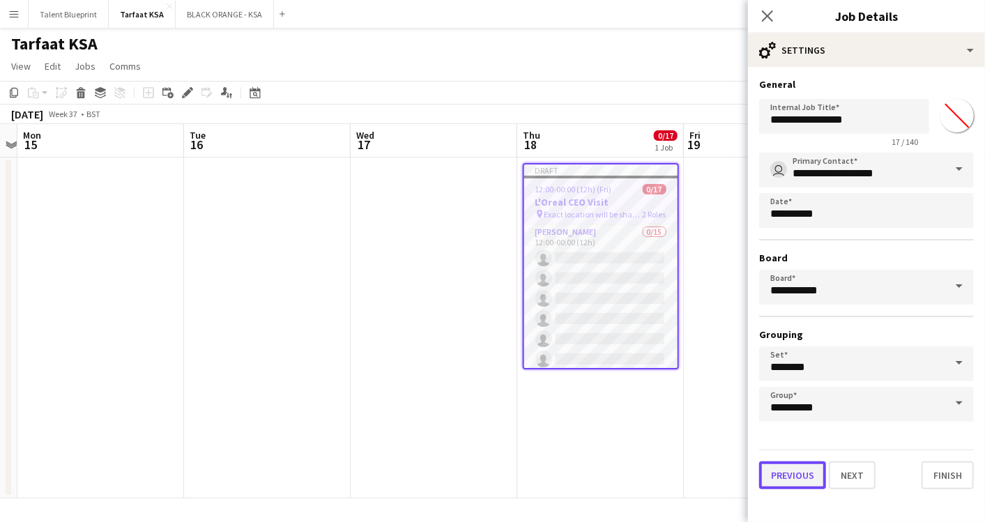
click at [804, 480] on button "Previous" at bounding box center [792, 475] width 67 height 28
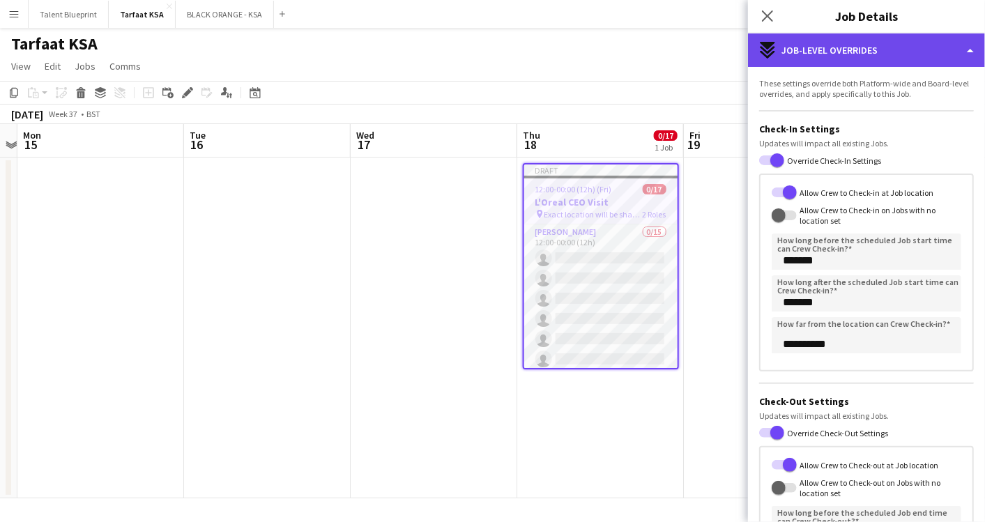
click at [954, 47] on div "expand-all-down Job-Level Overrides" at bounding box center [866, 49] width 237 height 33
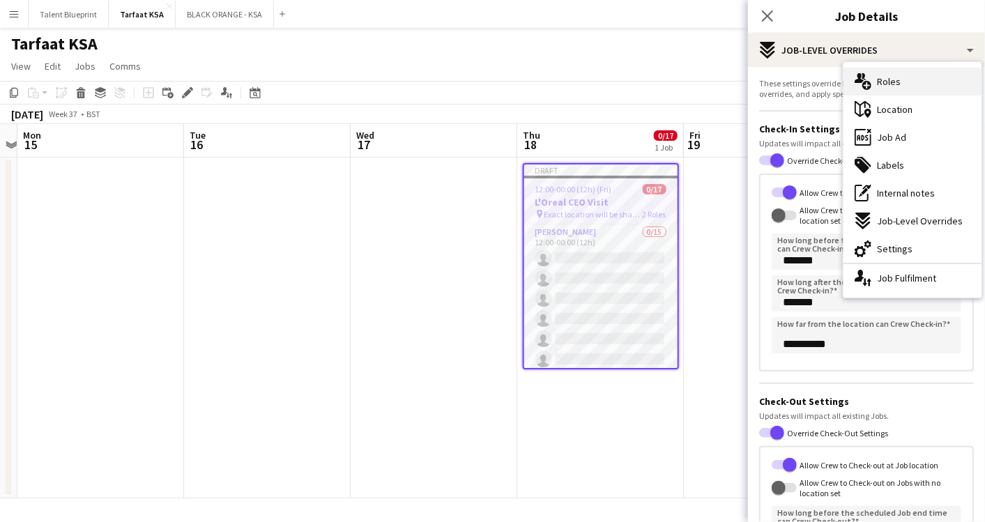
click at [892, 82] on span "Roles" at bounding box center [889, 81] width 24 height 13
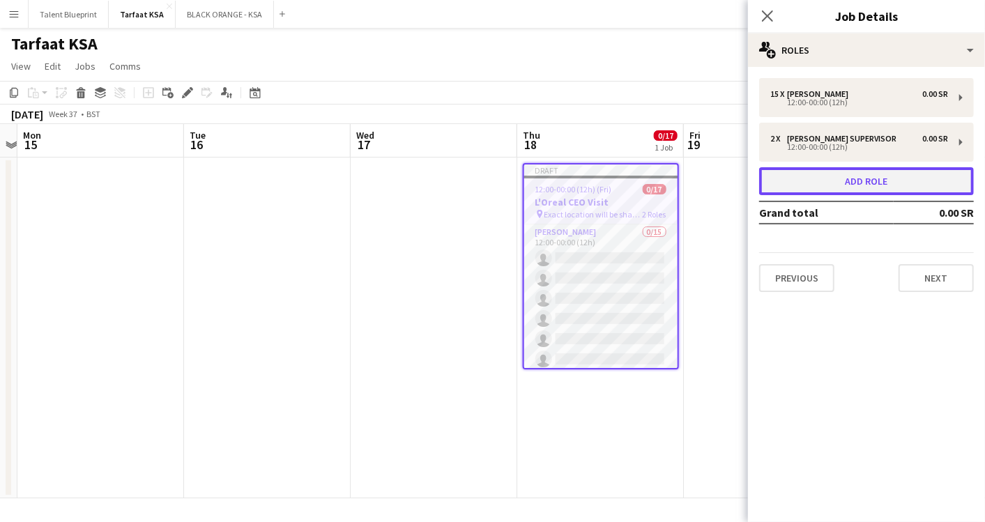
click at [888, 183] on button "Add role" at bounding box center [866, 181] width 215 height 28
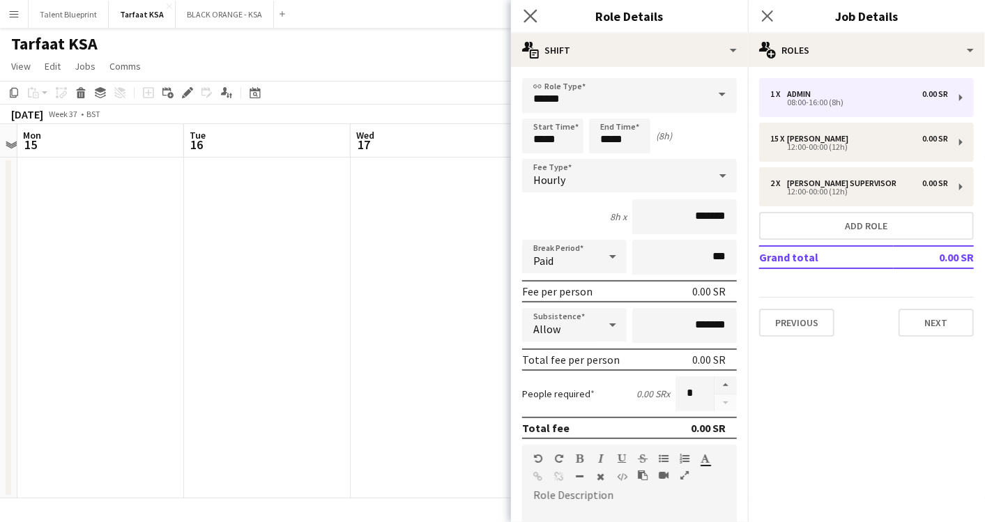
click at [528, 22] on icon "Close pop-in" at bounding box center [530, 15] width 13 height 13
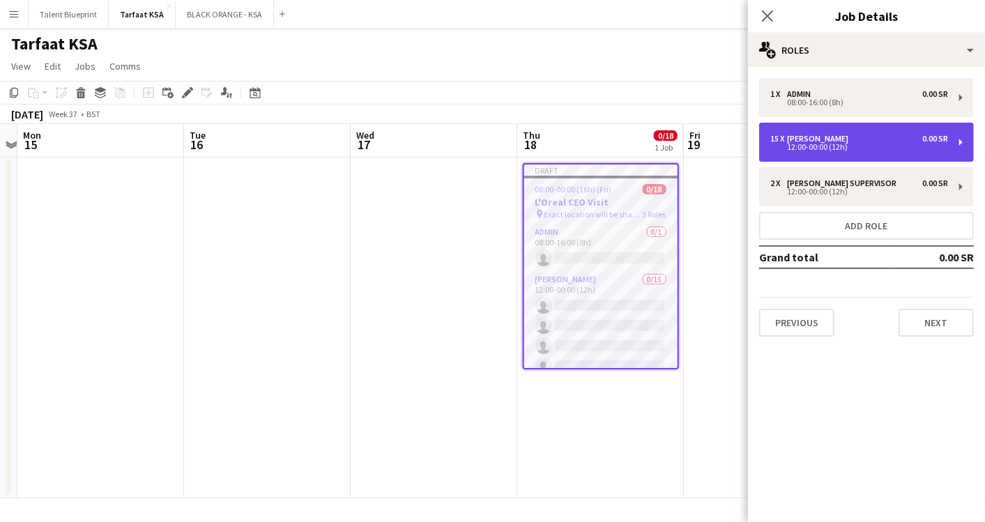
click at [837, 137] on div "15 x [PERSON_NAME] 0.00 SR" at bounding box center [859, 139] width 178 height 10
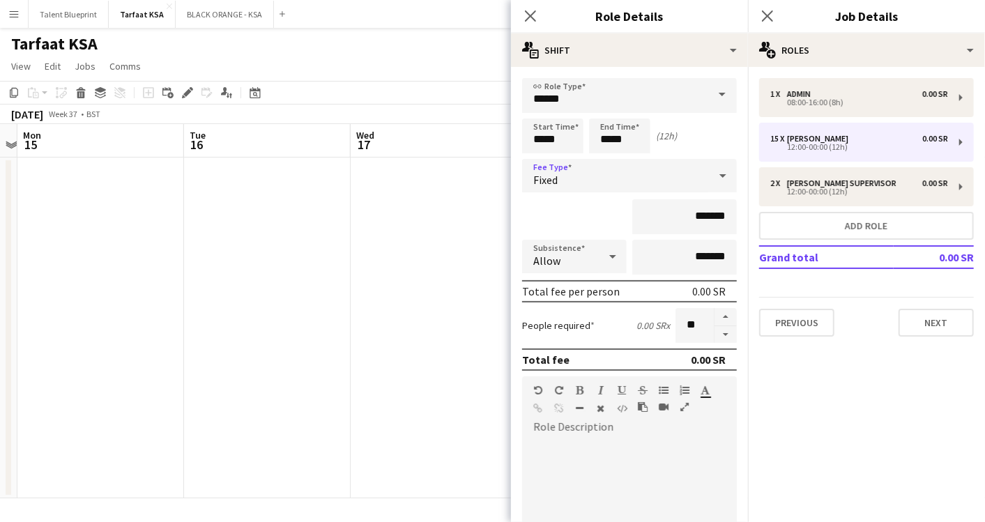
click at [589, 171] on div "Fixed" at bounding box center [615, 175] width 187 height 33
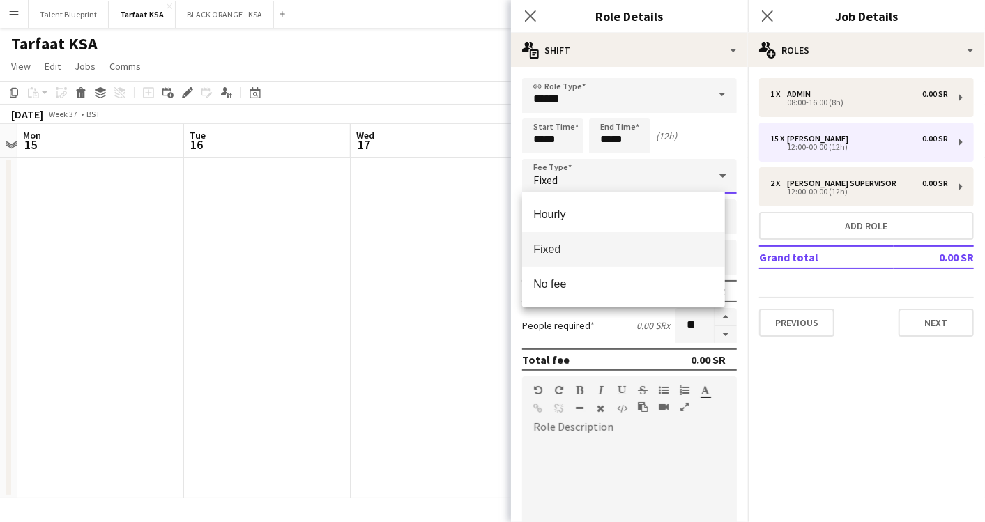
click at [589, 171] on div at bounding box center [492, 261] width 985 height 522
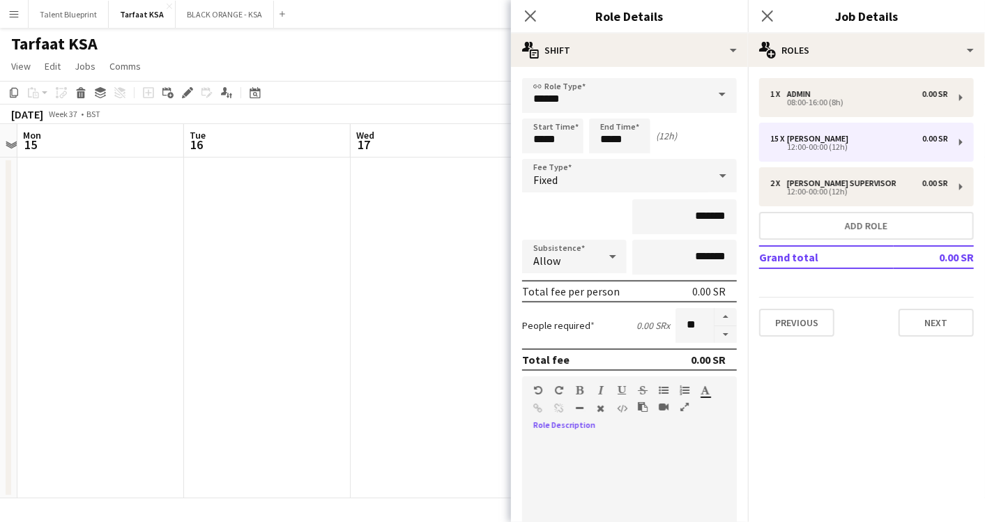
click at [606, 422] on div "default Heading 1 Heading 2 Heading 3 Heading 4 Heading 5 Heading 6 Heading 7 P…" at bounding box center [629, 402] width 215 height 52
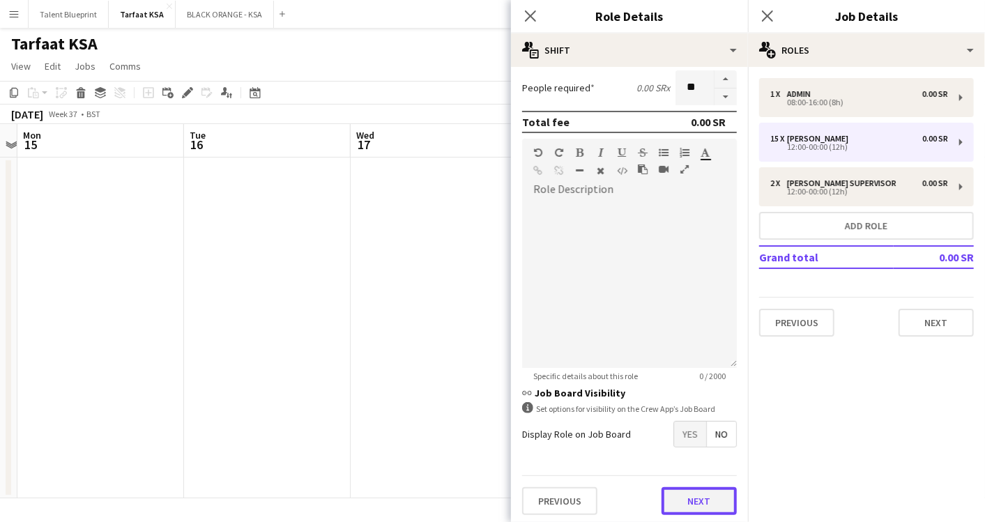
click at [684, 498] on button "Next" at bounding box center [699, 501] width 75 height 28
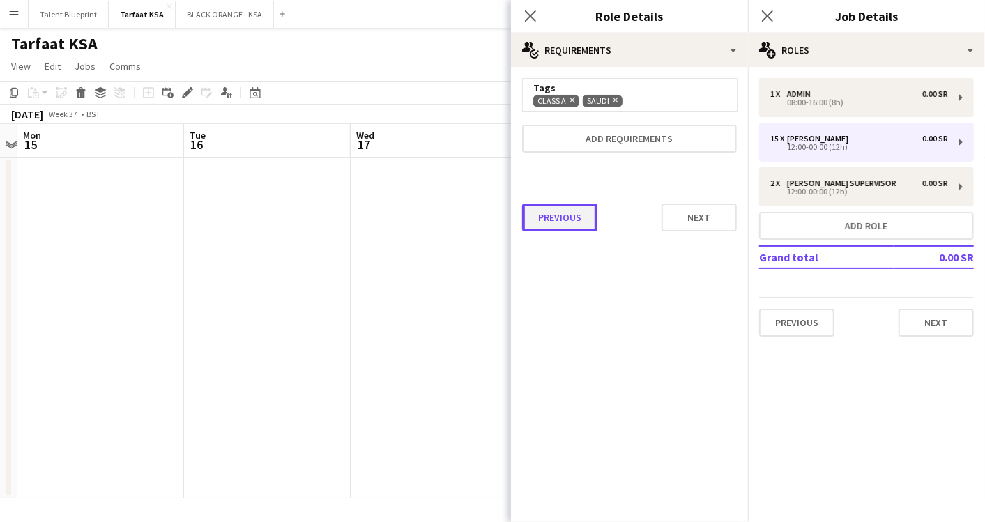
click at [536, 211] on button "Previous" at bounding box center [559, 218] width 75 height 28
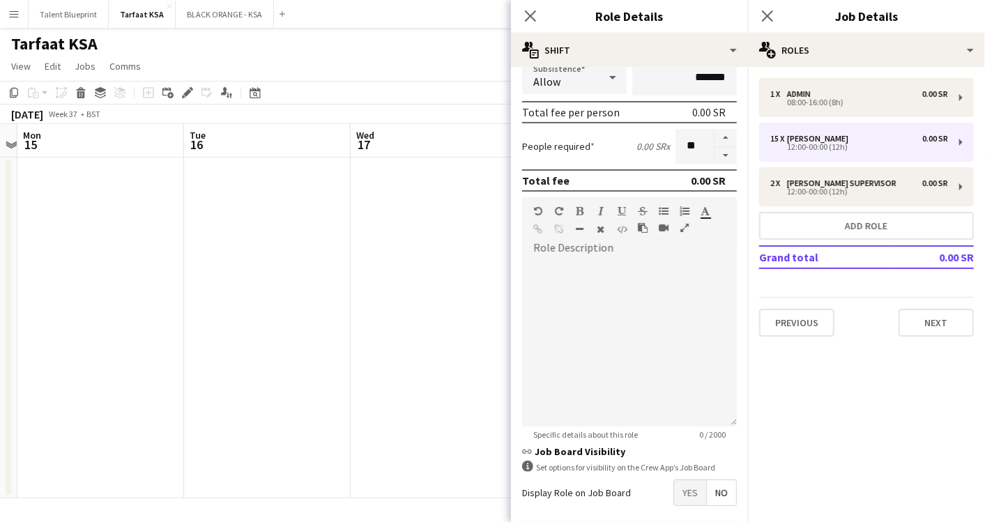
scroll to position [262, 0]
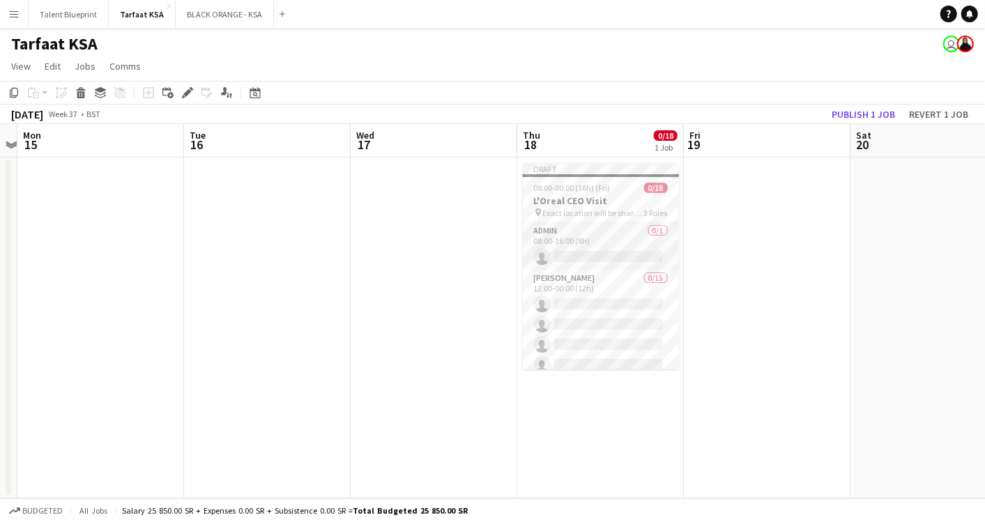
click at [786, 289] on app-date-cell at bounding box center [767, 328] width 167 height 341
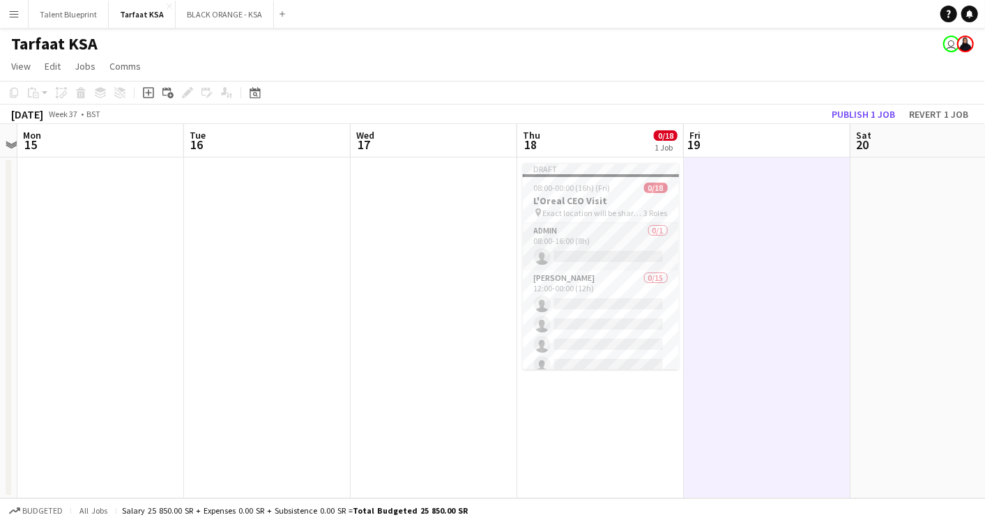
click at [485, 197] on app-date-cell at bounding box center [434, 328] width 167 height 341
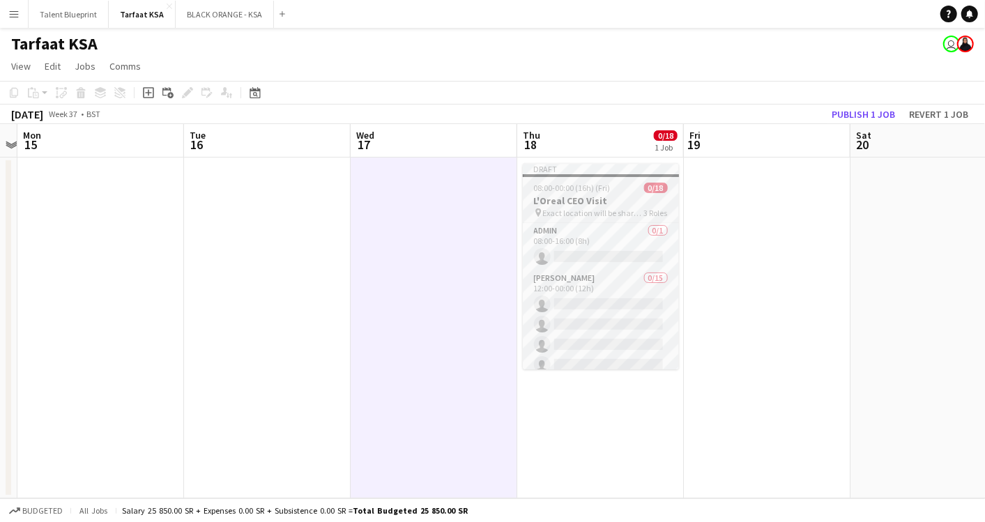
click at [594, 179] on app-job-card "Draft 08:00-00:00 (16h) (Fri) 0/18 L'Oreal CEO Visit pin Exact location will be…" at bounding box center [601, 266] width 156 height 206
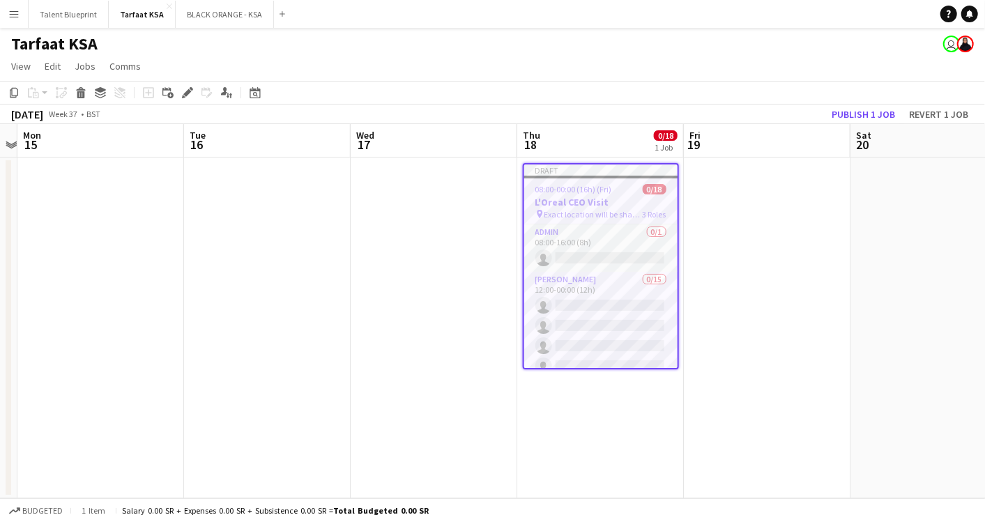
click at [452, 174] on app-date-cell at bounding box center [434, 328] width 167 height 341
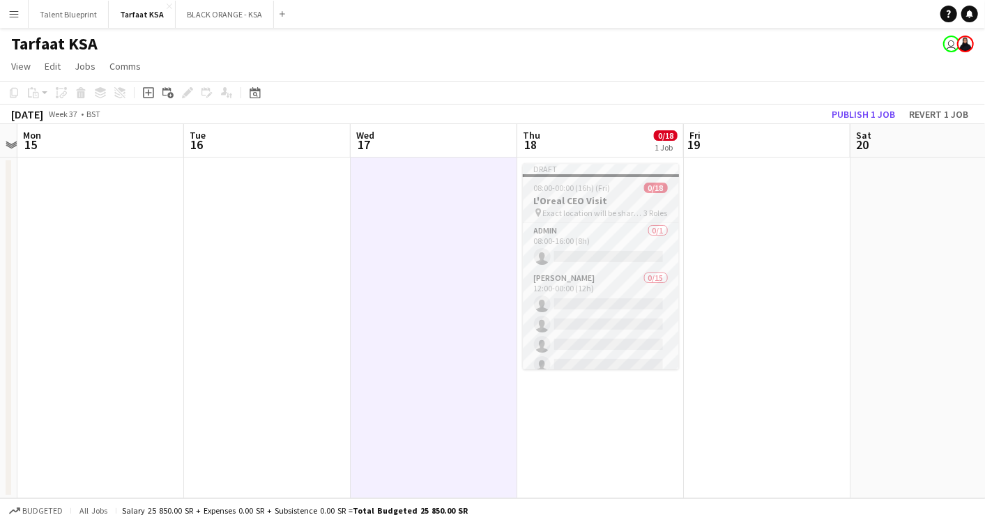
click at [561, 179] on app-job-card "Draft 08:00-00:00 (16h) (Fri) 0/18 L'Oreal CEO Visit pin Exact location will be…" at bounding box center [601, 266] width 156 height 206
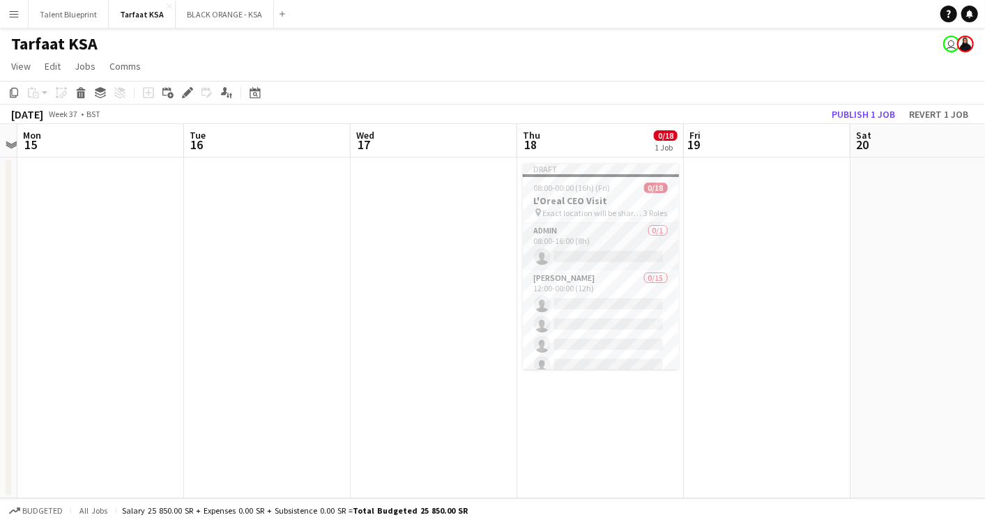
click at [583, 112] on div "[DATE] Week 37 • BST Publish 1 job Revert 1 job" at bounding box center [492, 115] width 985 height 20
